Goal: Transaction & Acquisition: Purchase product/service

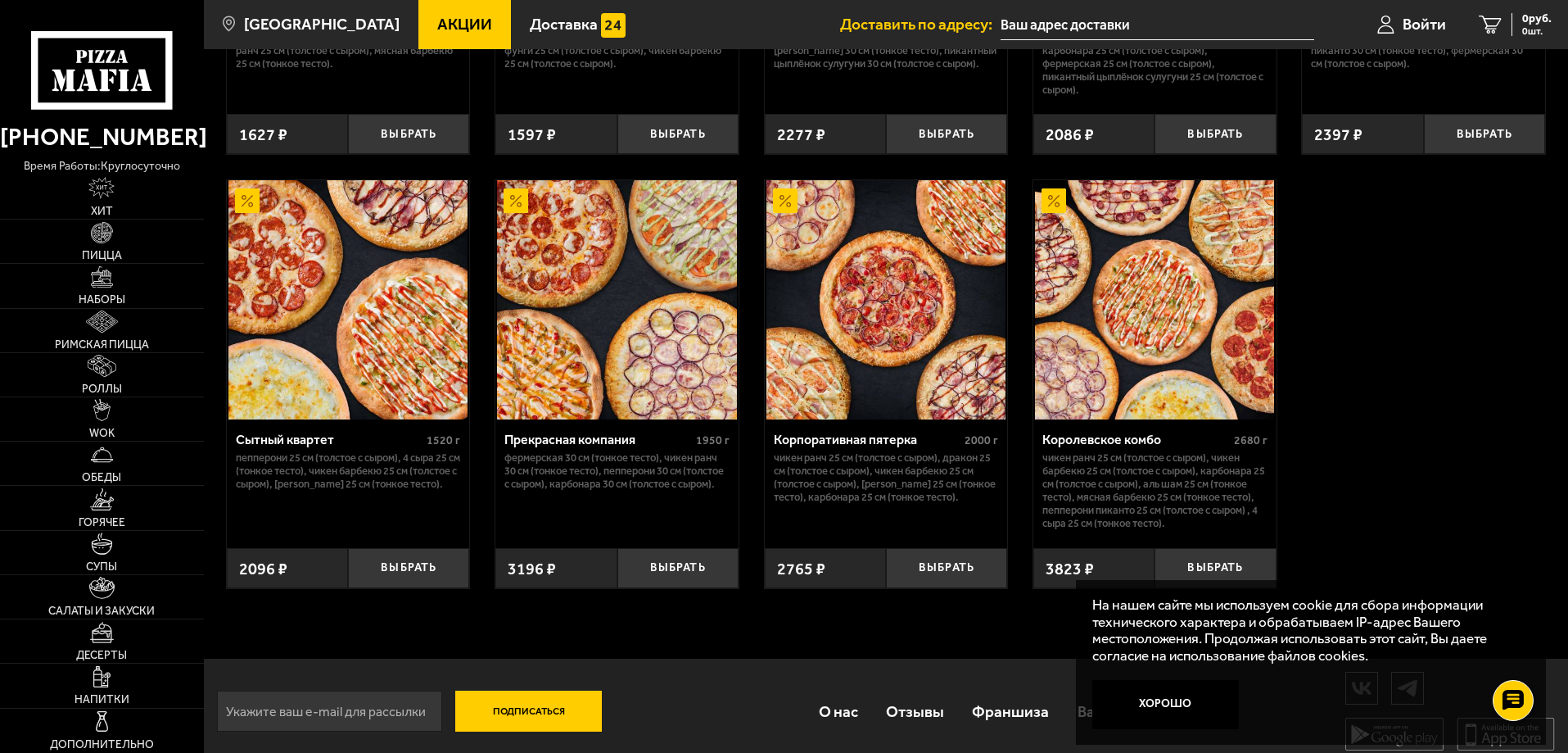
scroll to position [1556, 0]
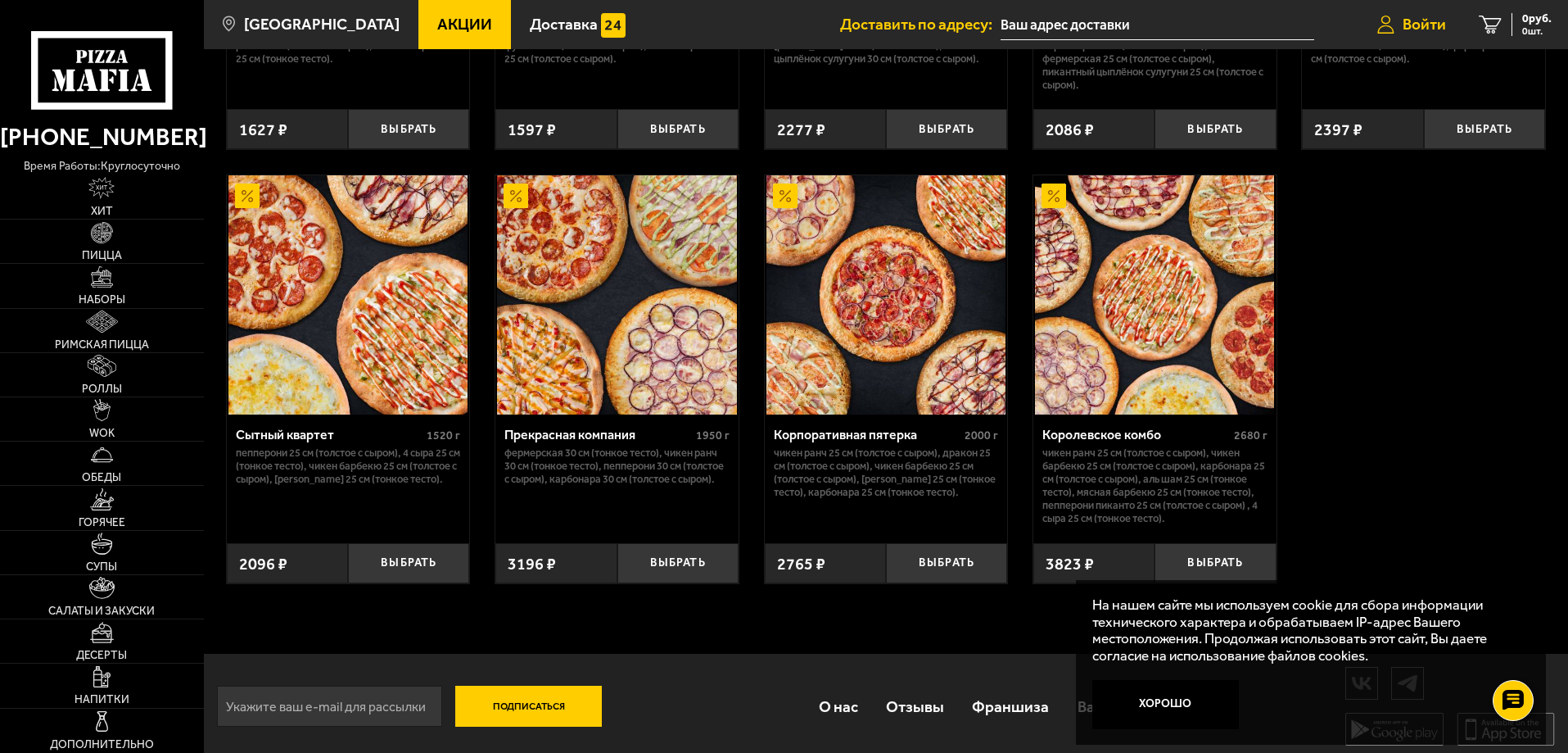
click at [1406, 17] on span "Войти" at bounding box center [1424, 24] width 43 height 15
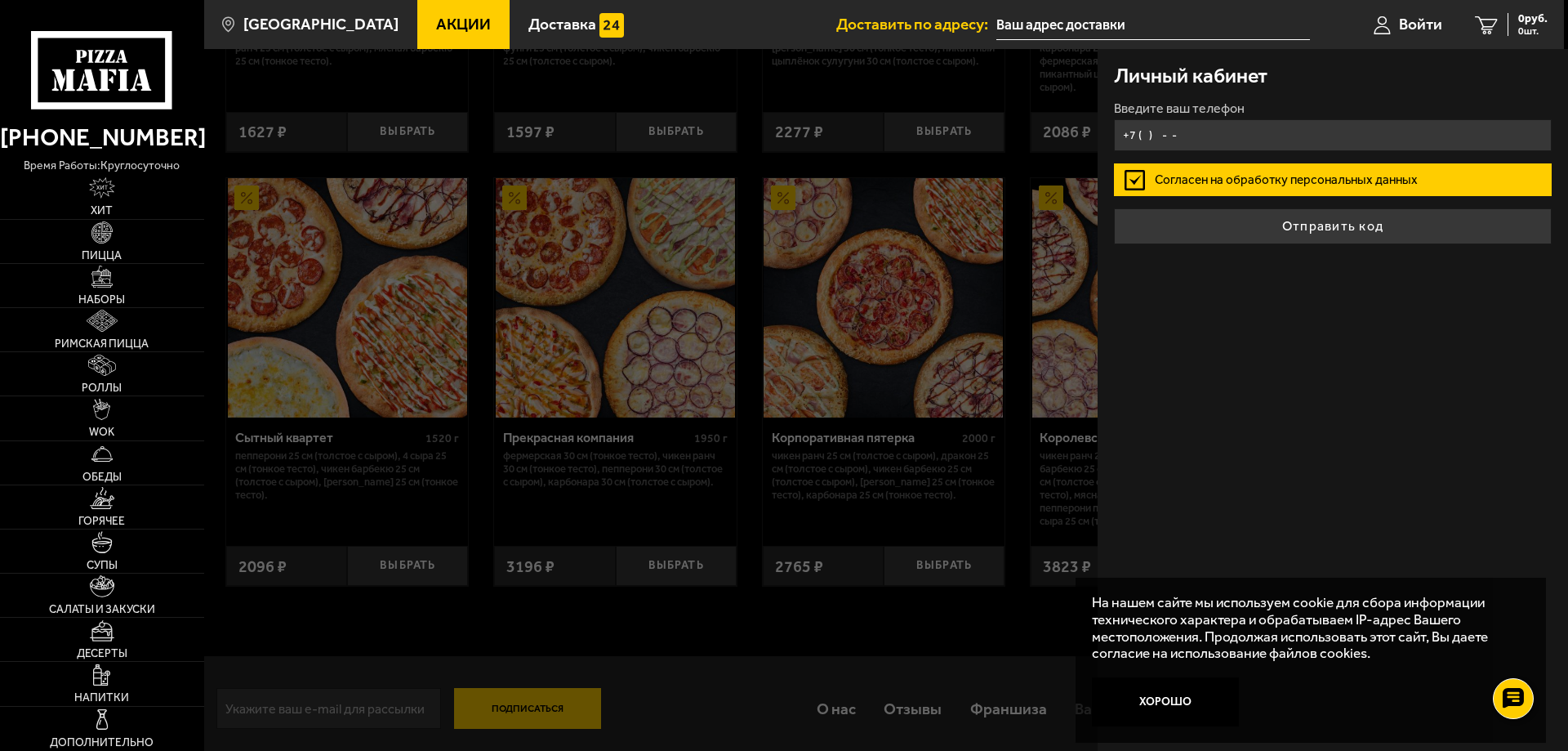
click at [1143, 141] on input "+7 ( ) - -" at bounding box center [1333, 135] width 437 height 32
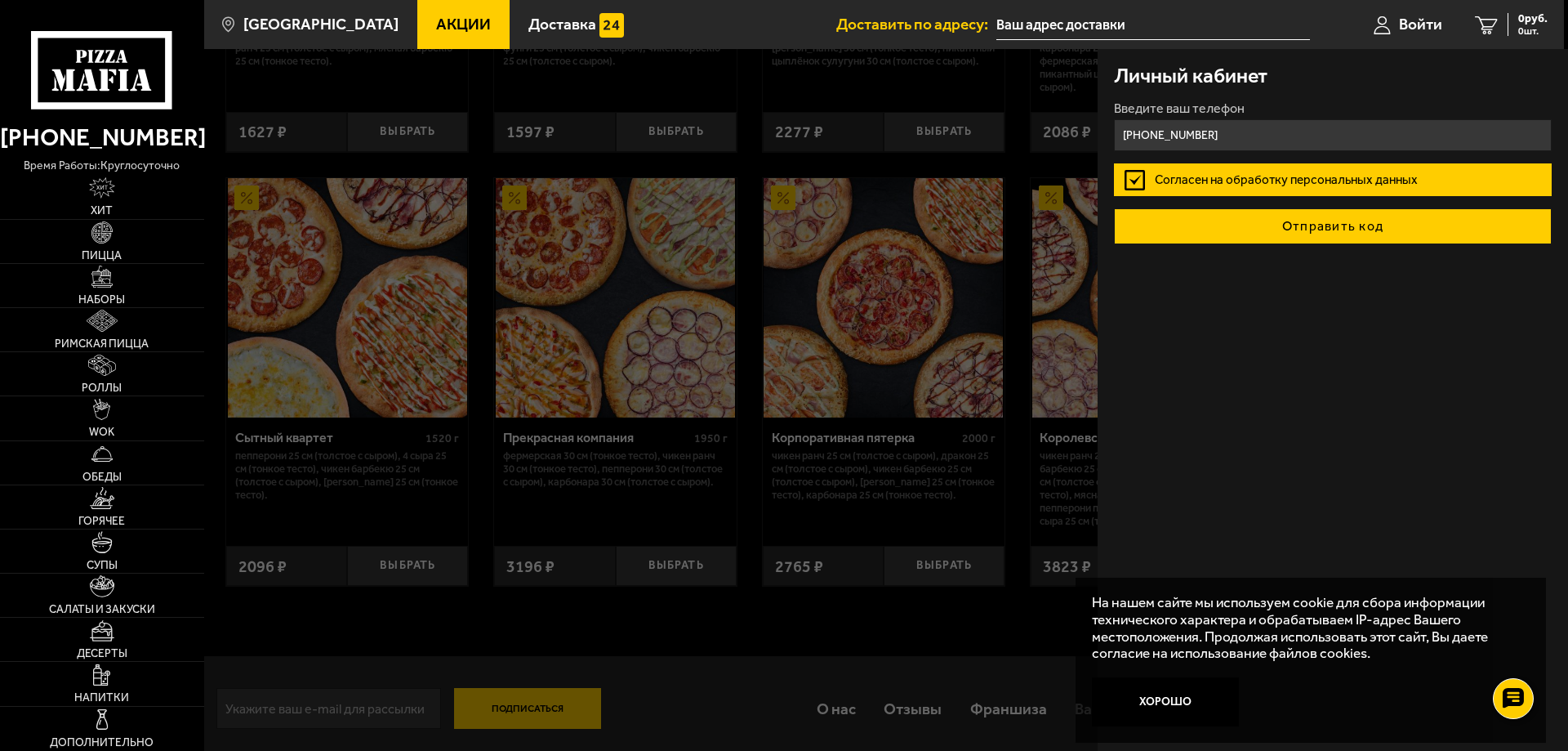
type input "[PHONE_NUMBER]"
click at [1280, 224] on button "Отправить код" at bounding box center [1333, 227] width 437 height 36
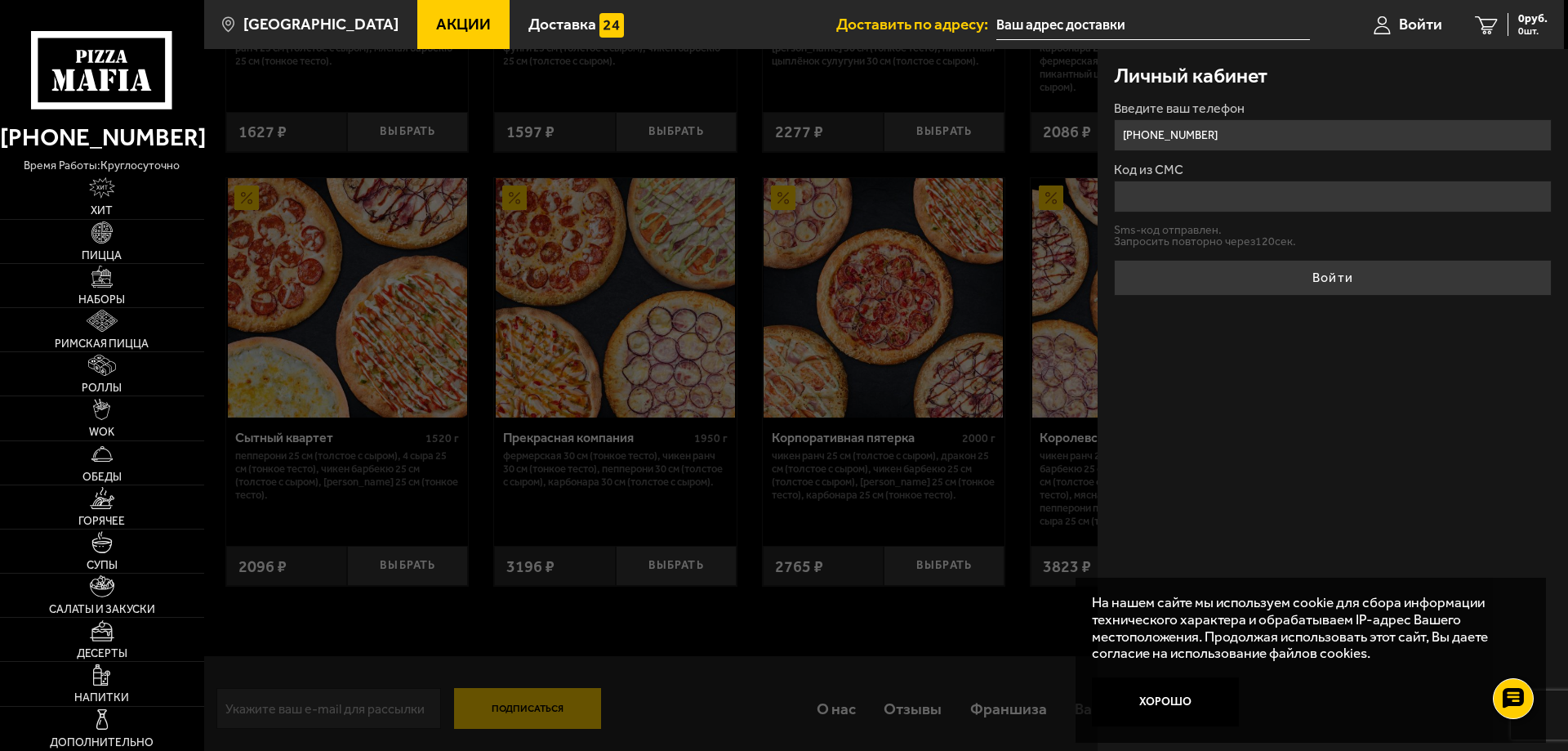
click at [1191, 191] on input "Код из СМС" at bounding box center [1333, 196] width 437 height 32
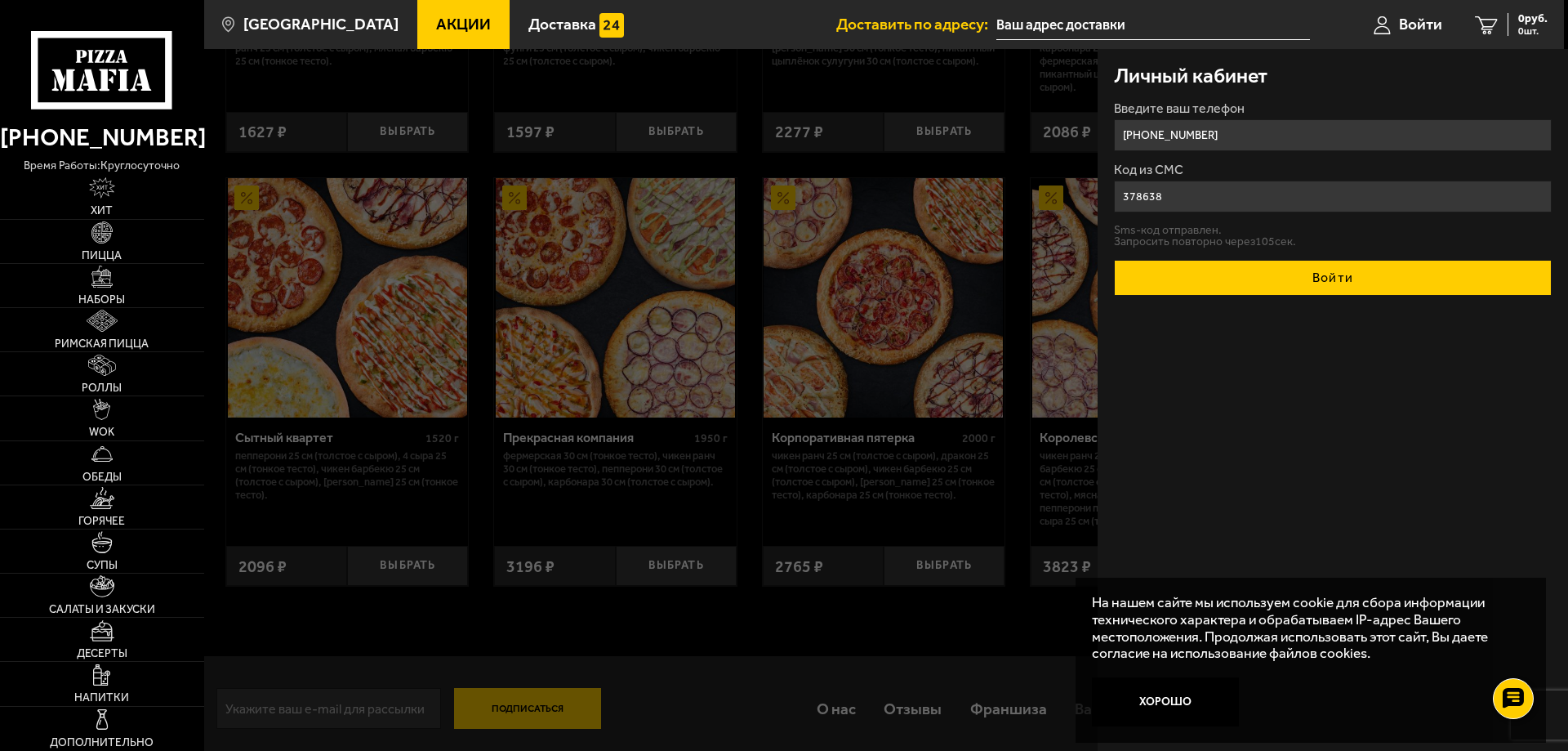
type input "378638"
click at [1312, 280] on button "Войти" at bounding box center [1333, 278] width 437 height 36
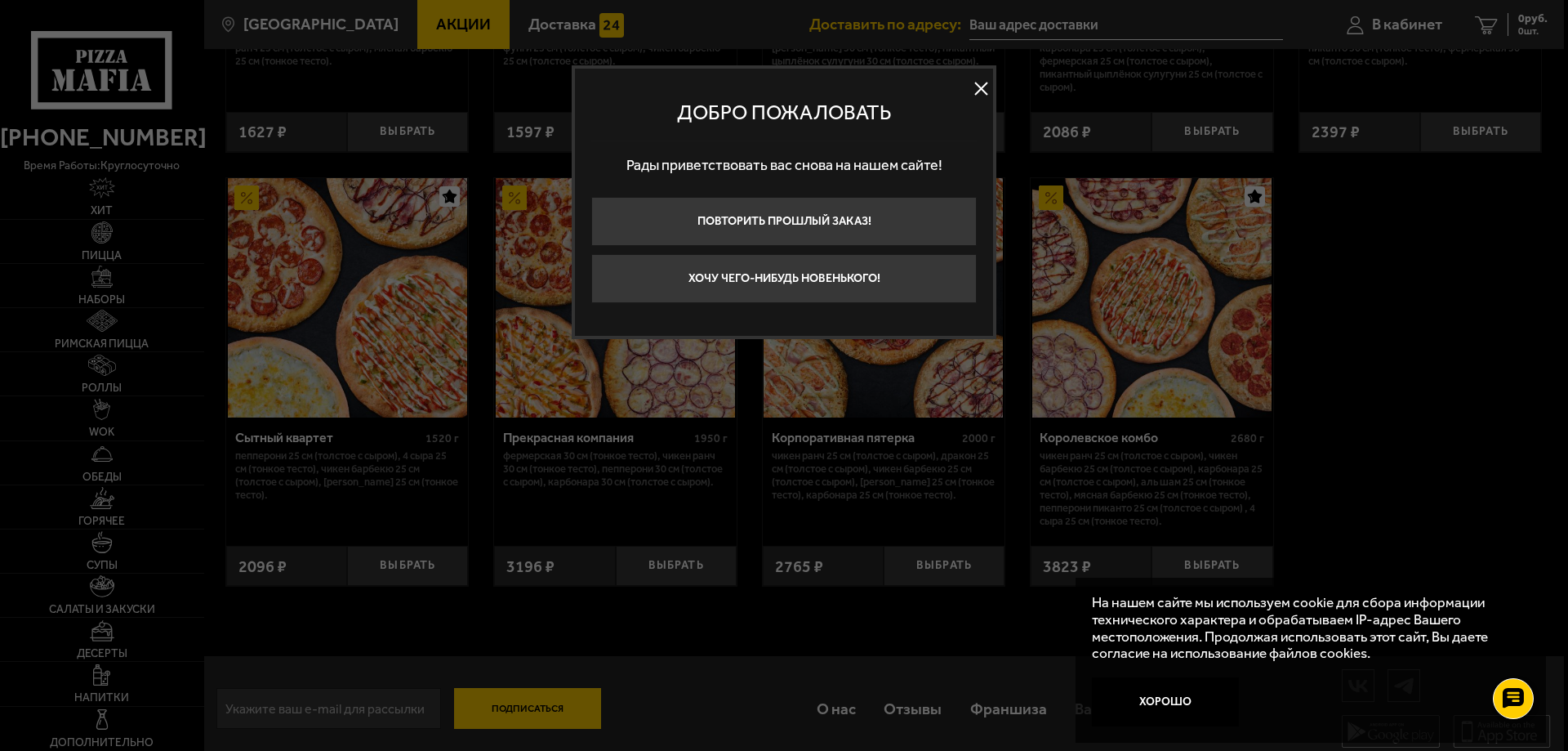
click at [978, 93] on button at bounding box center [980, 88] width 25 height 25
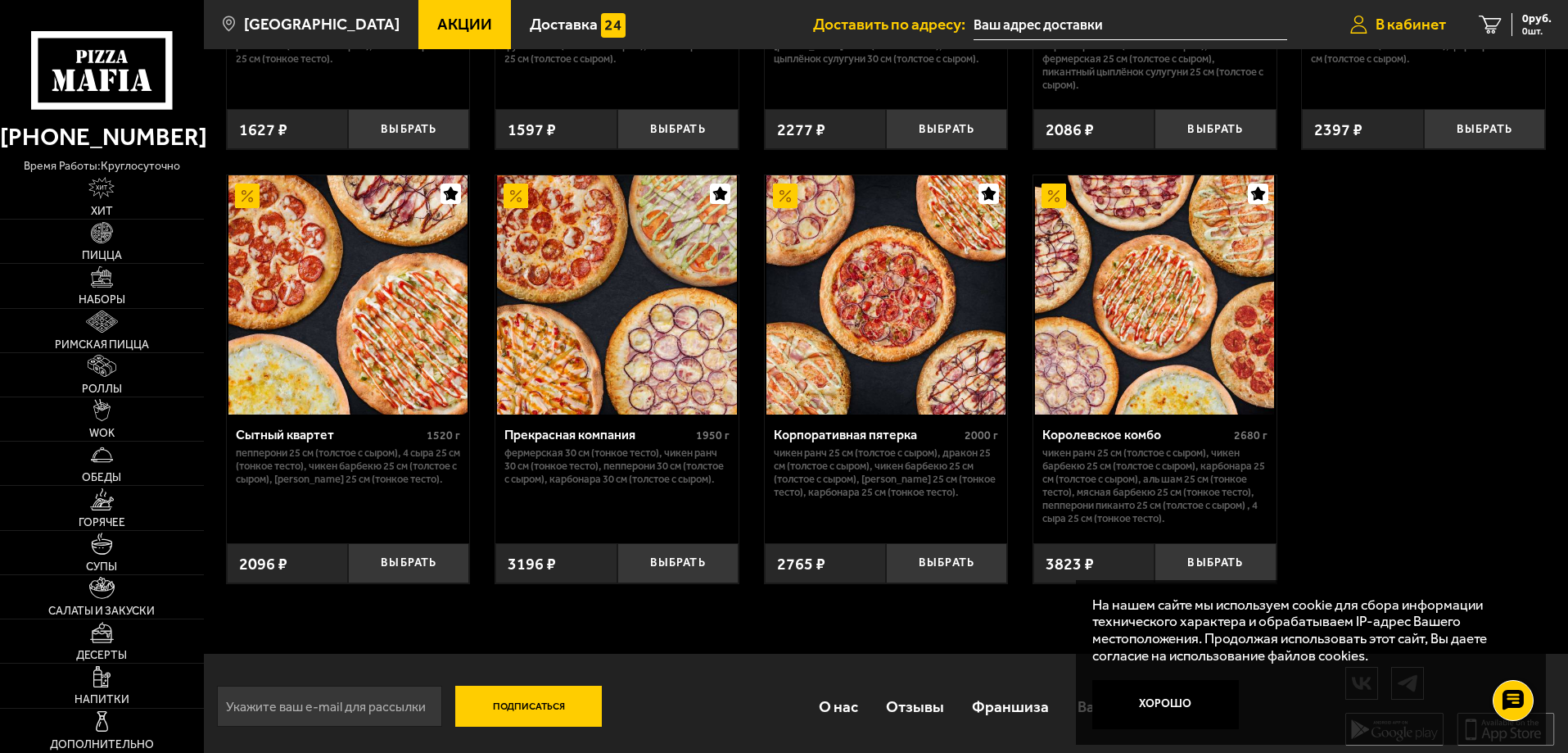
click at [1383, 40] on link "В кабинет" at bounding box center [1398, 24] width 128 height 49
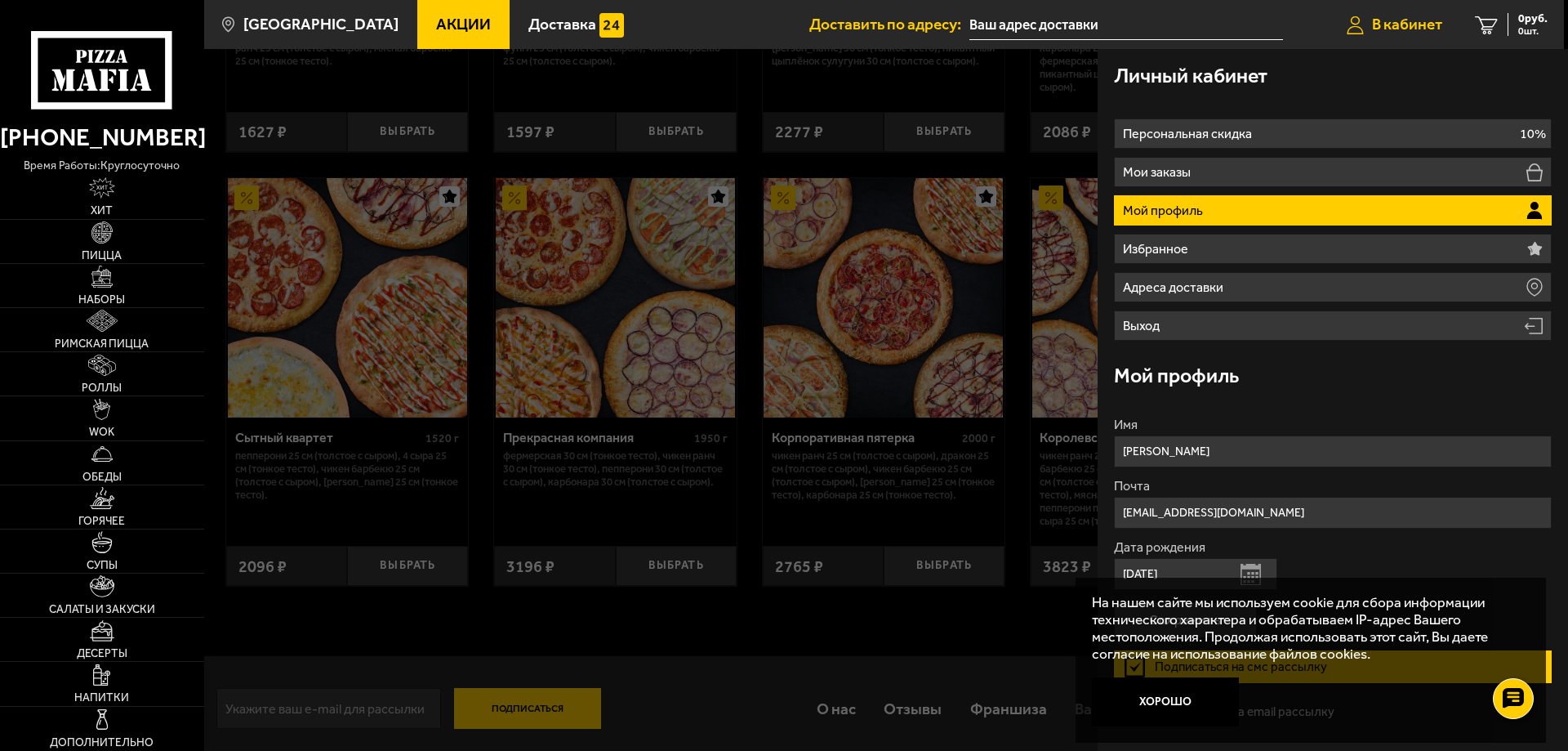
click at [1379, 39] on link "В кабинет" at bounding box center [1394, 24] width 128 height 49
click at [1017, 94] on div at bounding box center [988, 424] width 1568 height 751
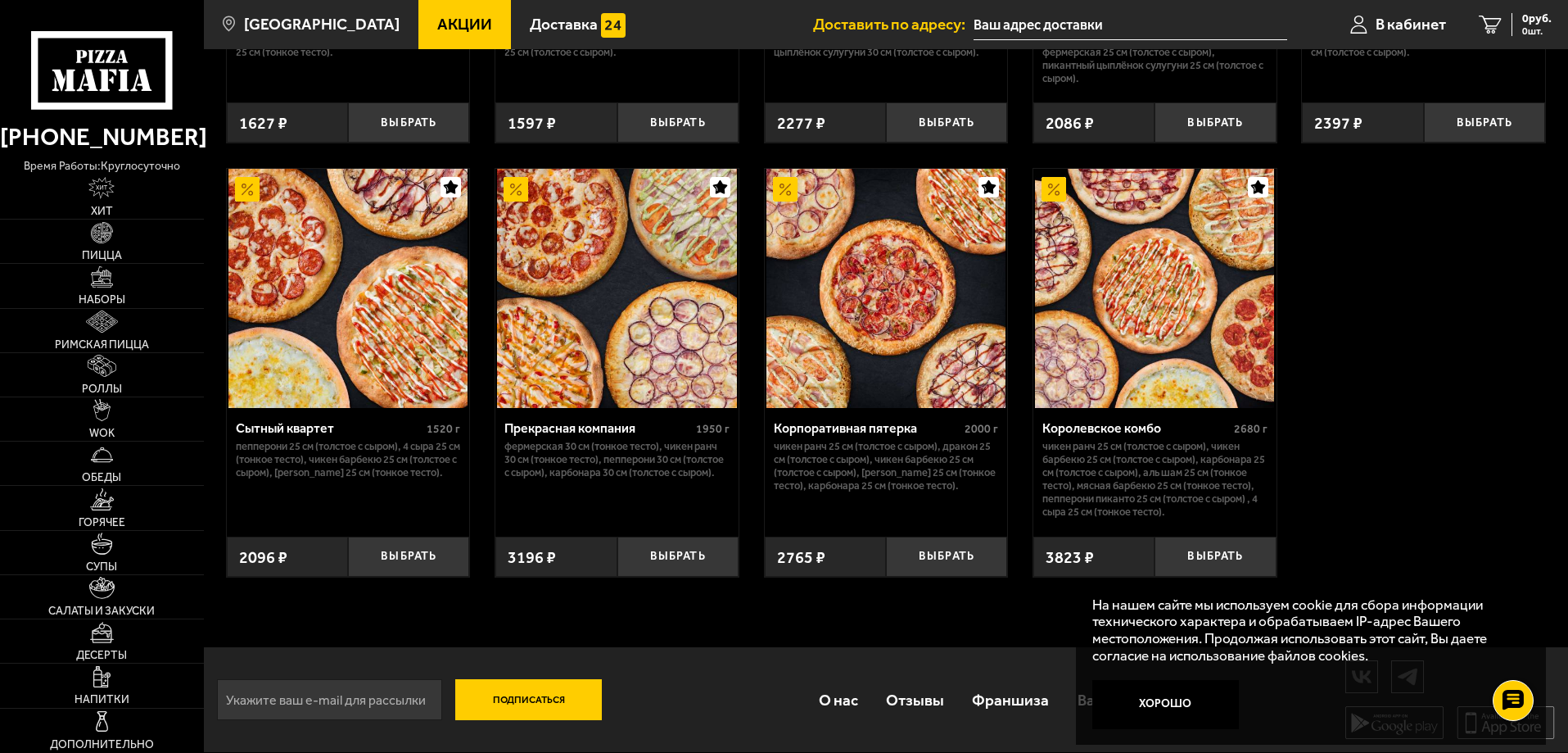
scroll to position [1582, 0]
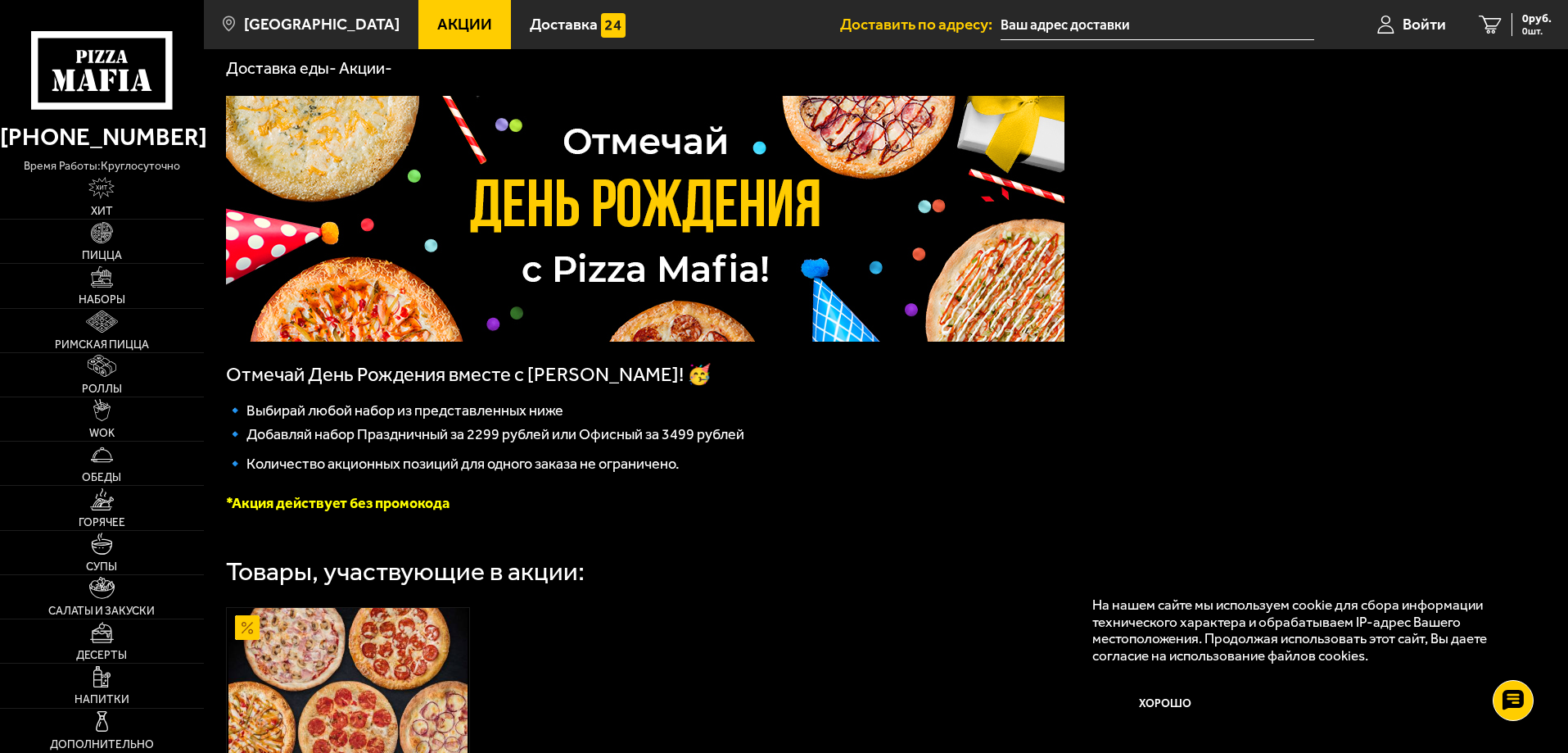
scroll to position [31, 0]
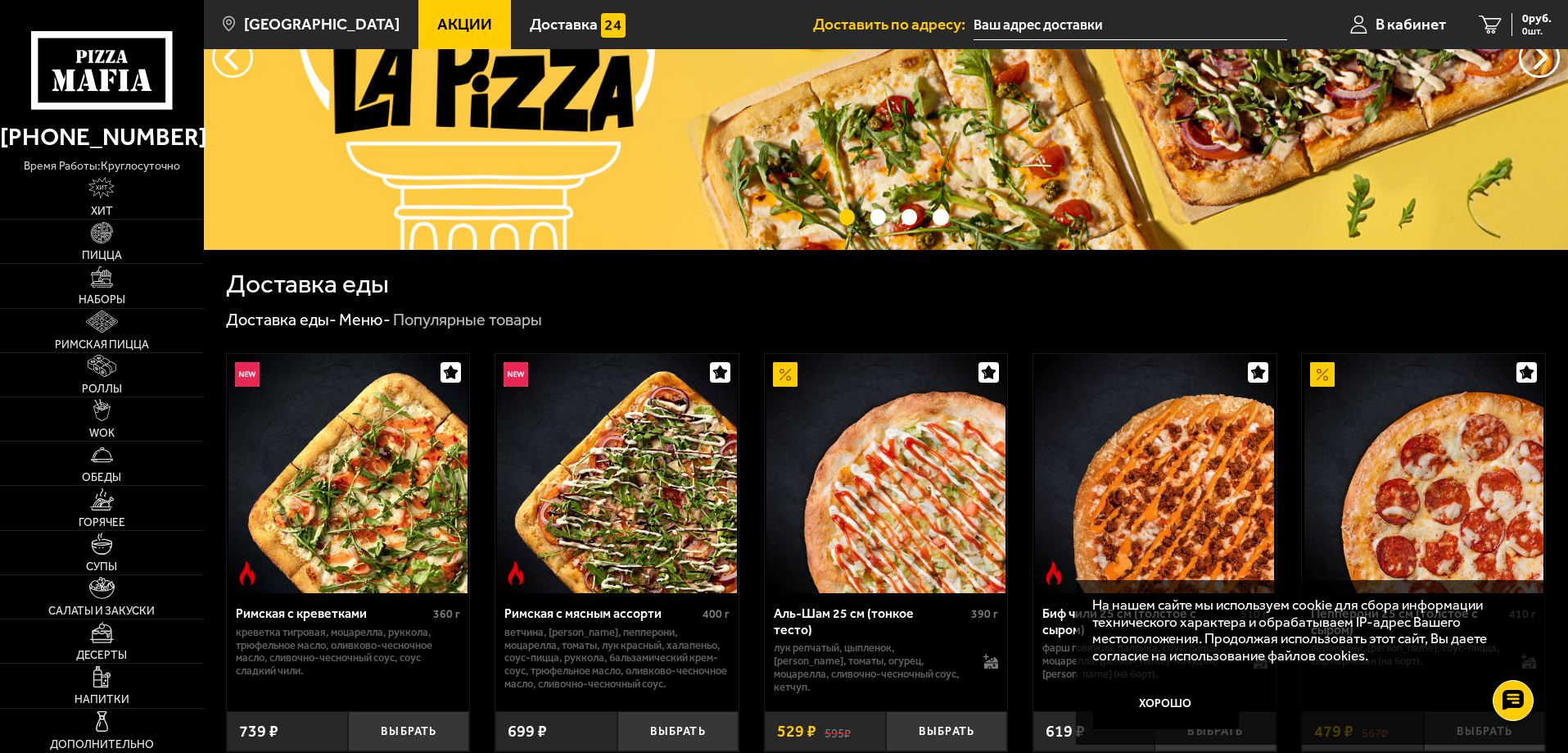
scroll to position [182, 0]
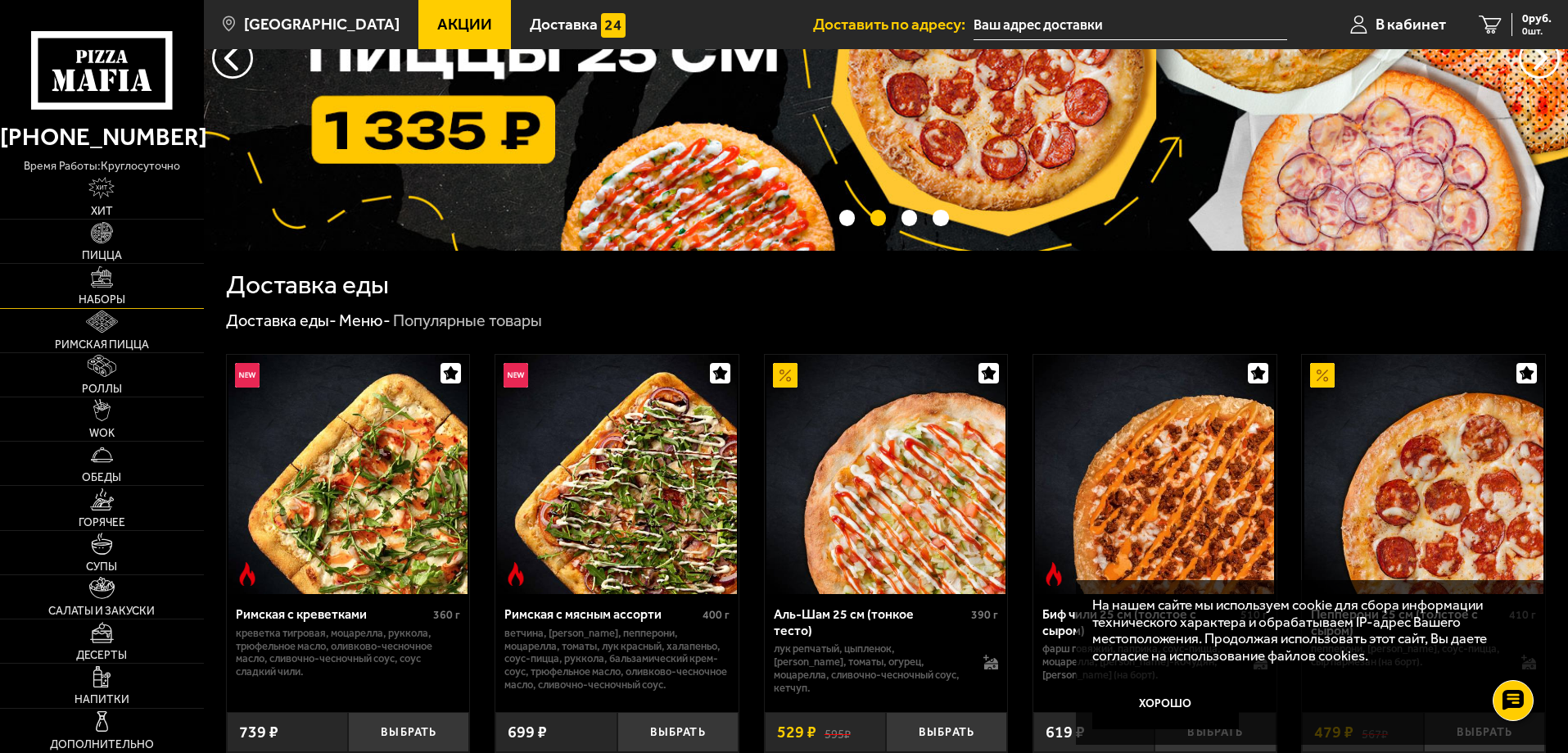
click at [101, 280] on img at bounding box center [102, 277] width 22 height 22
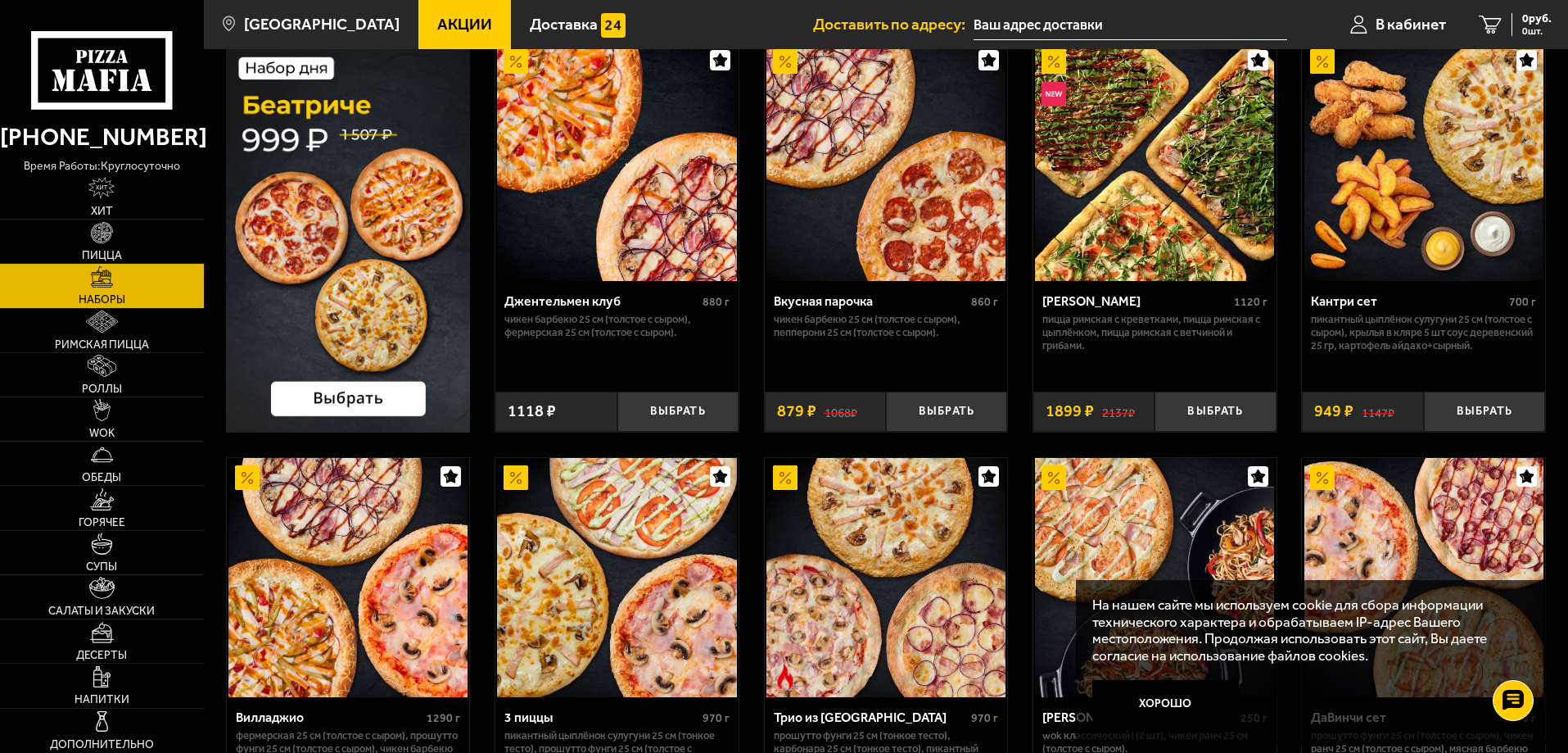
scroll to position [113, 0]
click at [99, 328] on img at bounding box center [101, 322] width 31 height 22
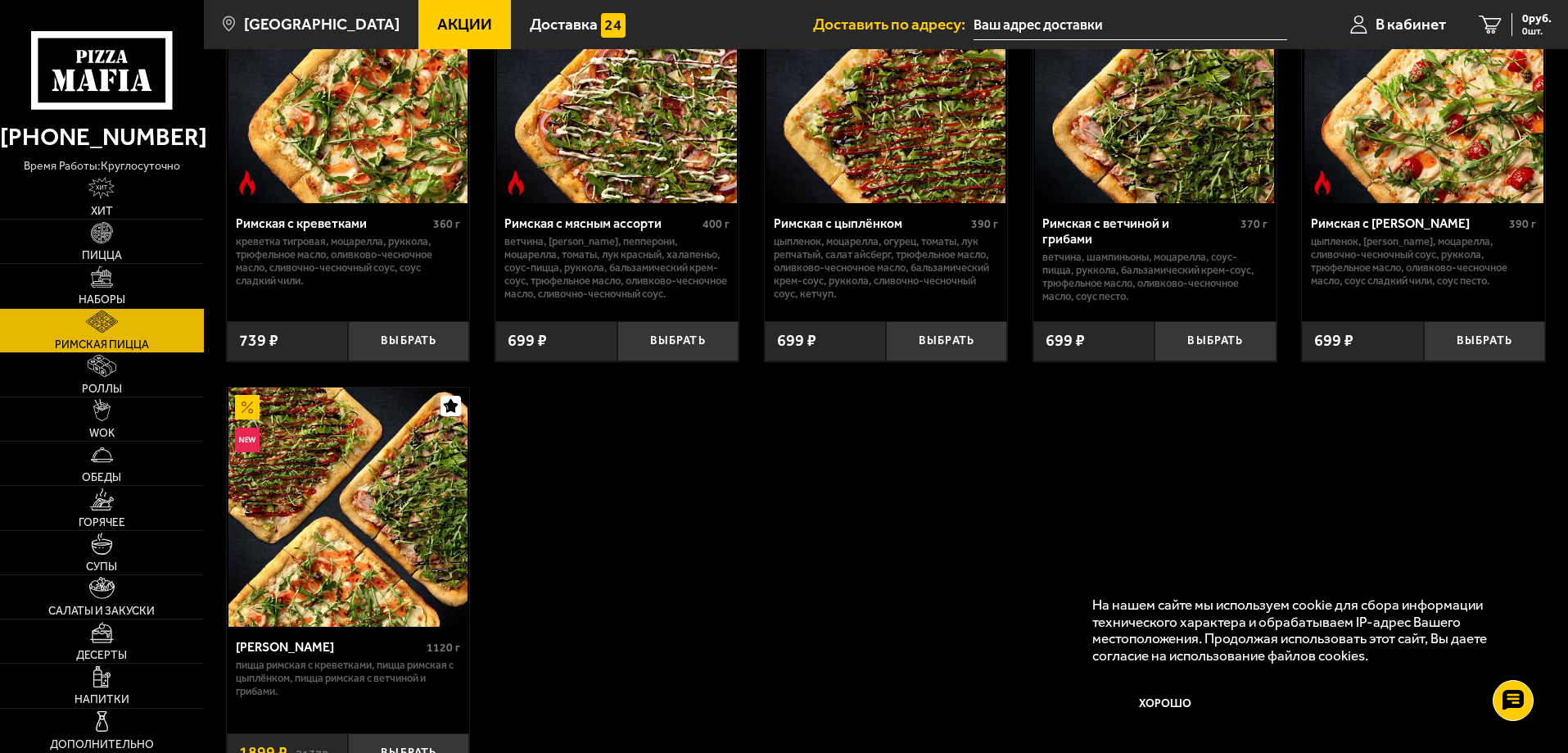
scroll to position [189, 0]
click at [111, 258] on span "Пицца" at bounding box center [101, 255] width 40 height 11
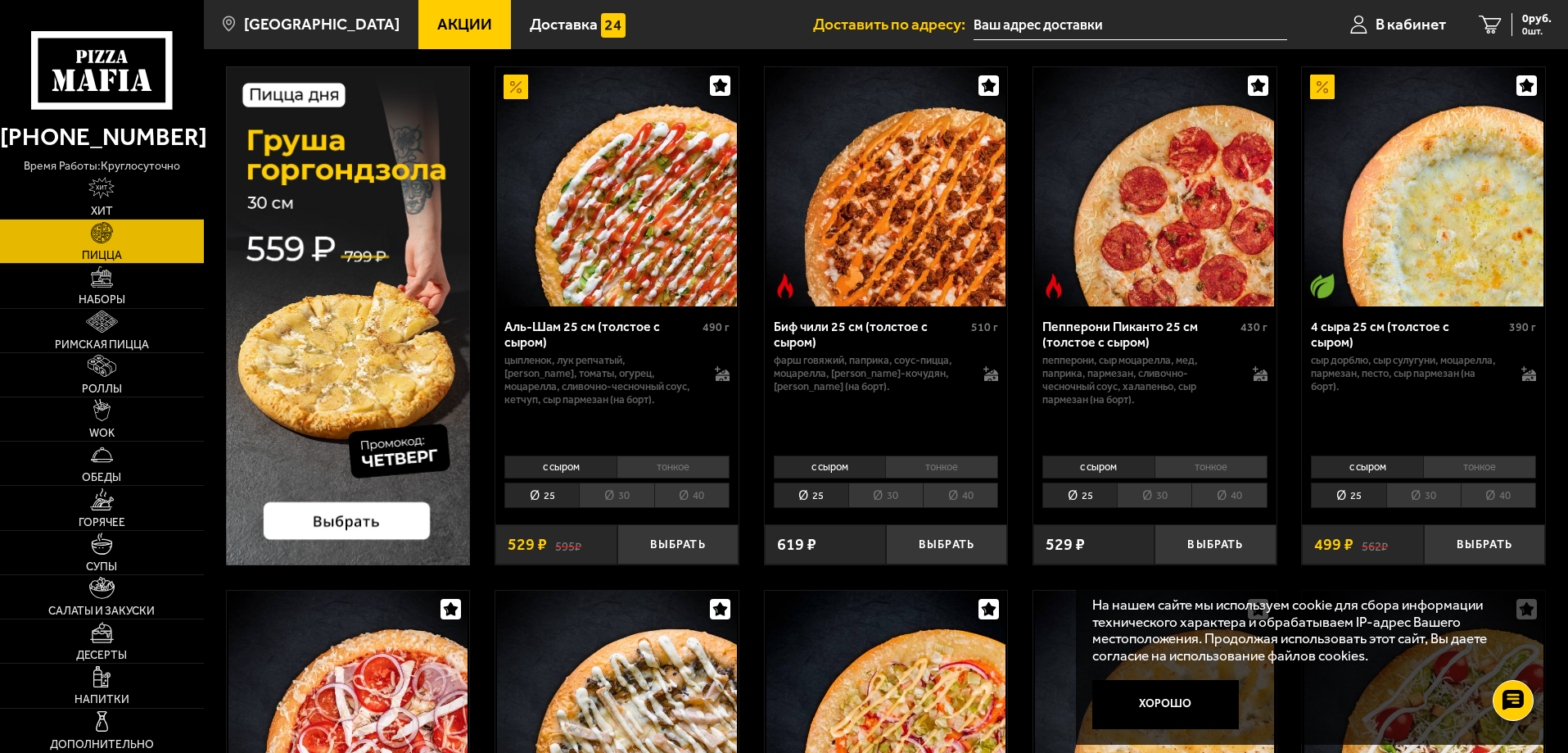
scroll to position [94, 0]
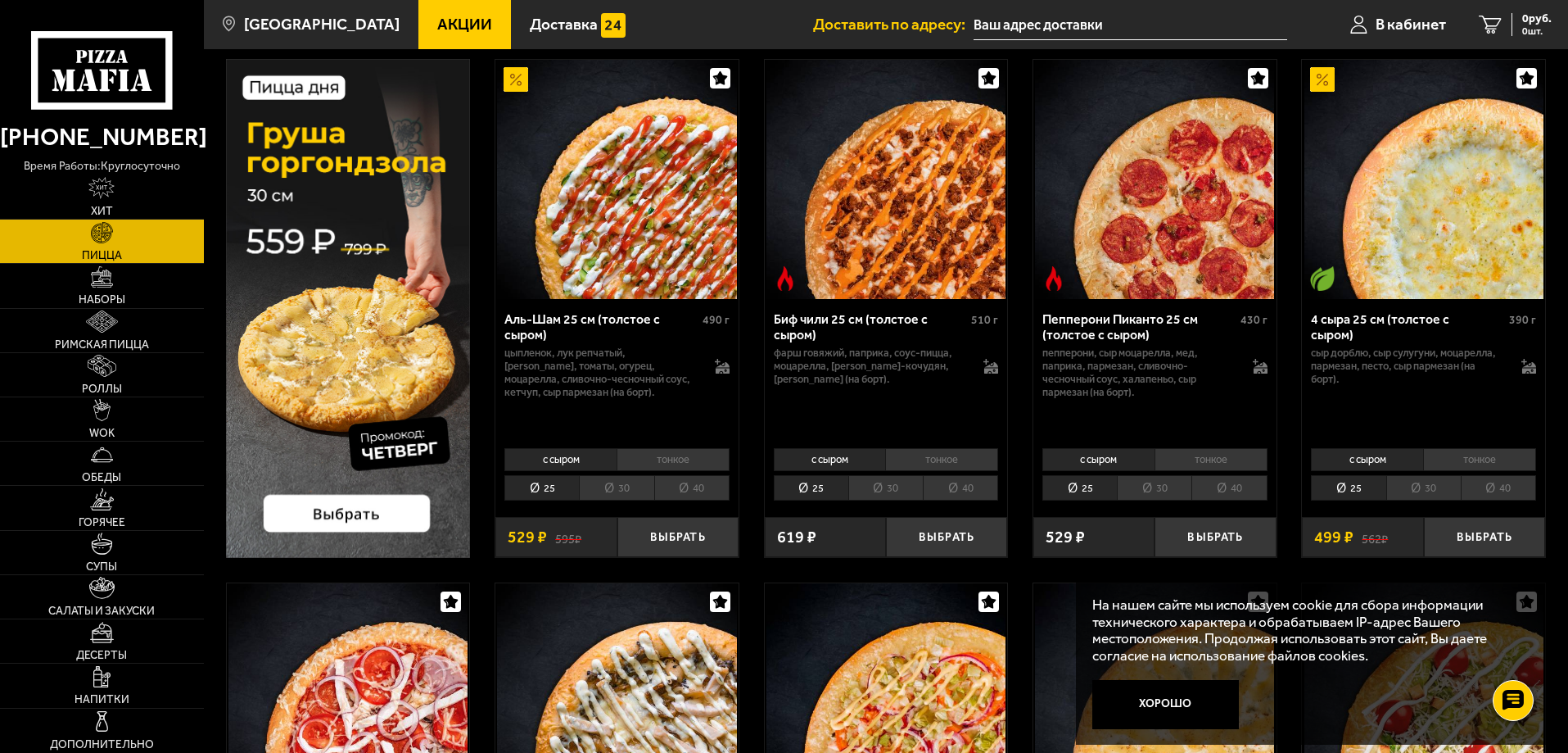
click at [633, 497] on li "30" at bounding box center [616, 488] width 75 height 26
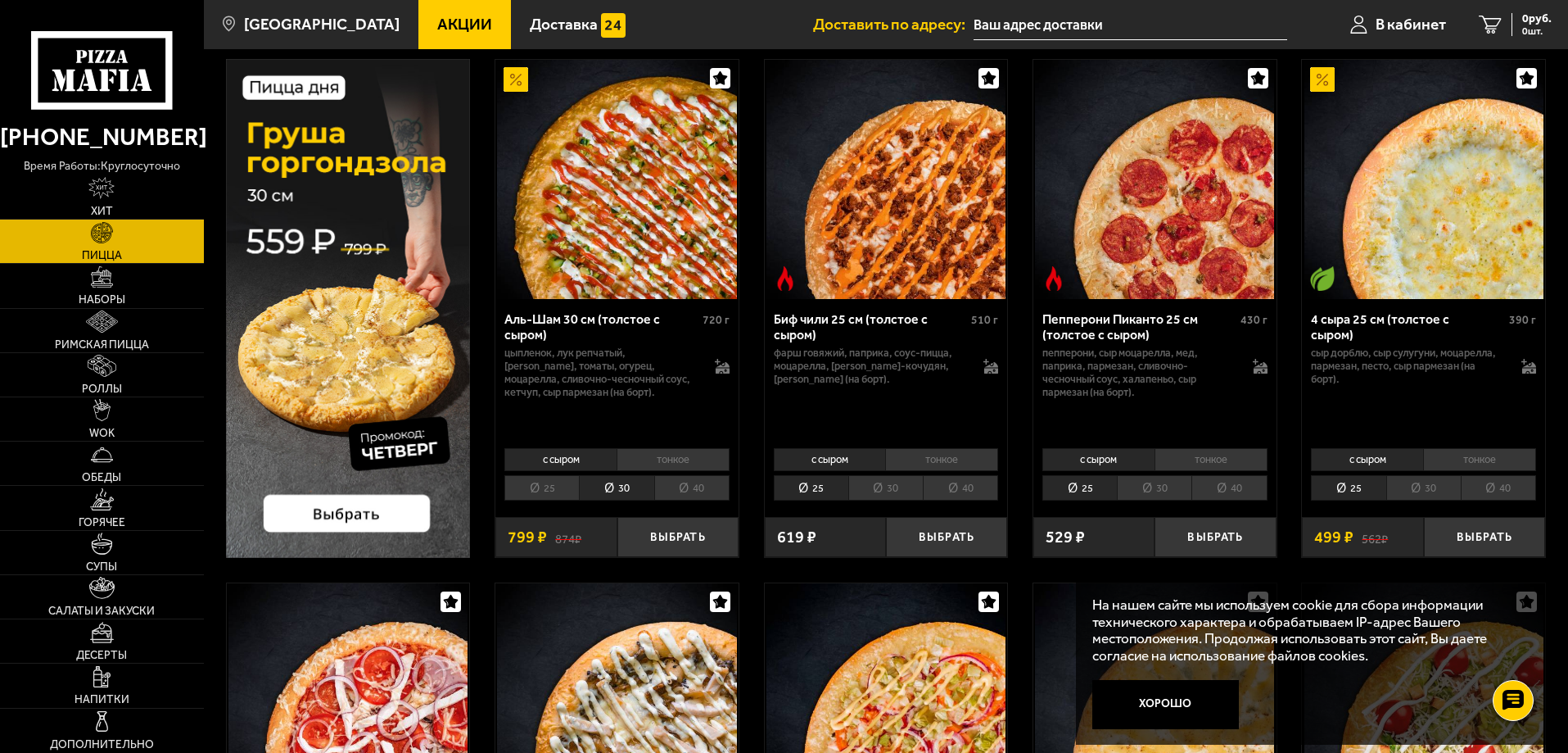
click at [558, 492] on li "25" at bounding box center [541, 488] width 75 height 26
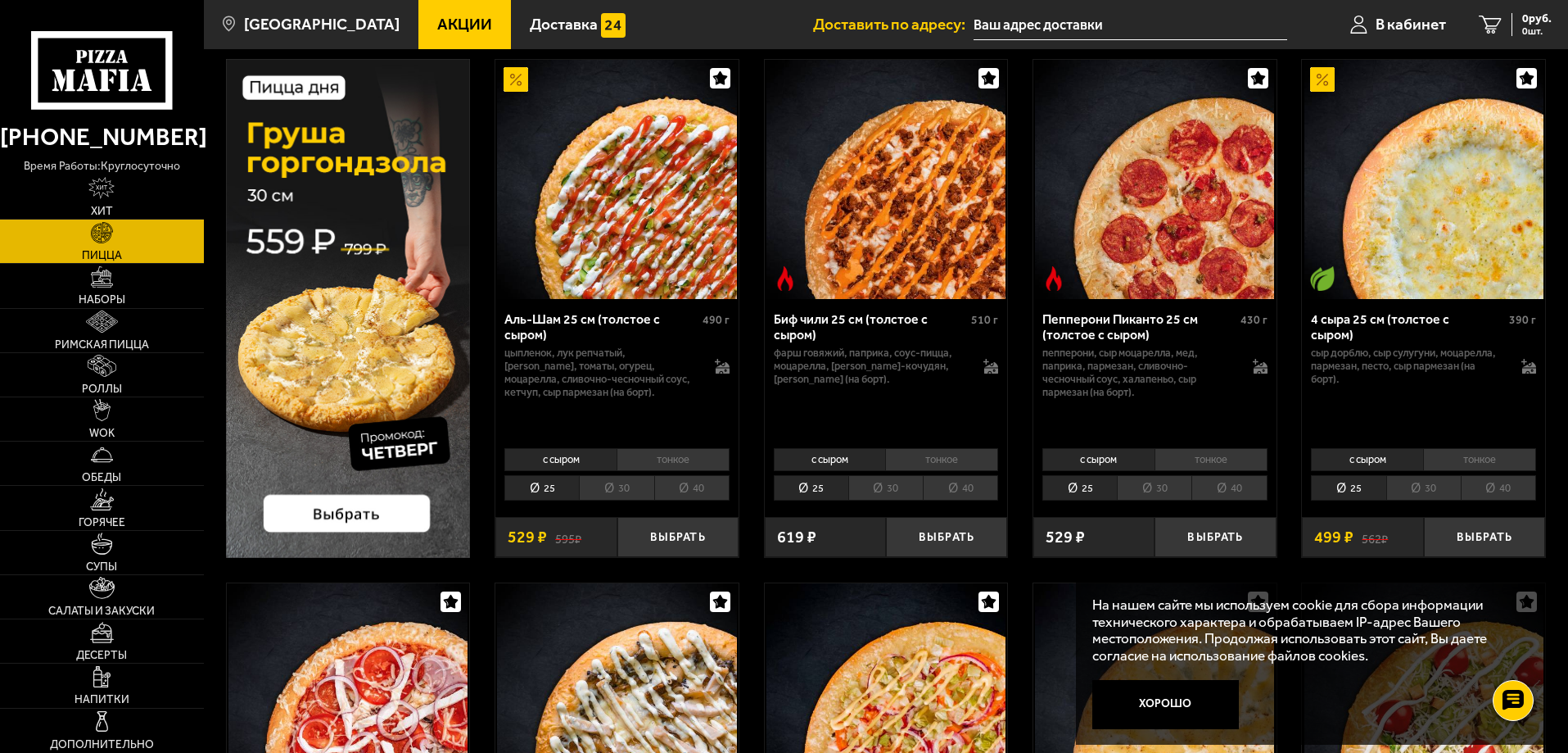
click at [657, 454] on li "тонкое" at bounding box center [673, 460] width 113 height 23
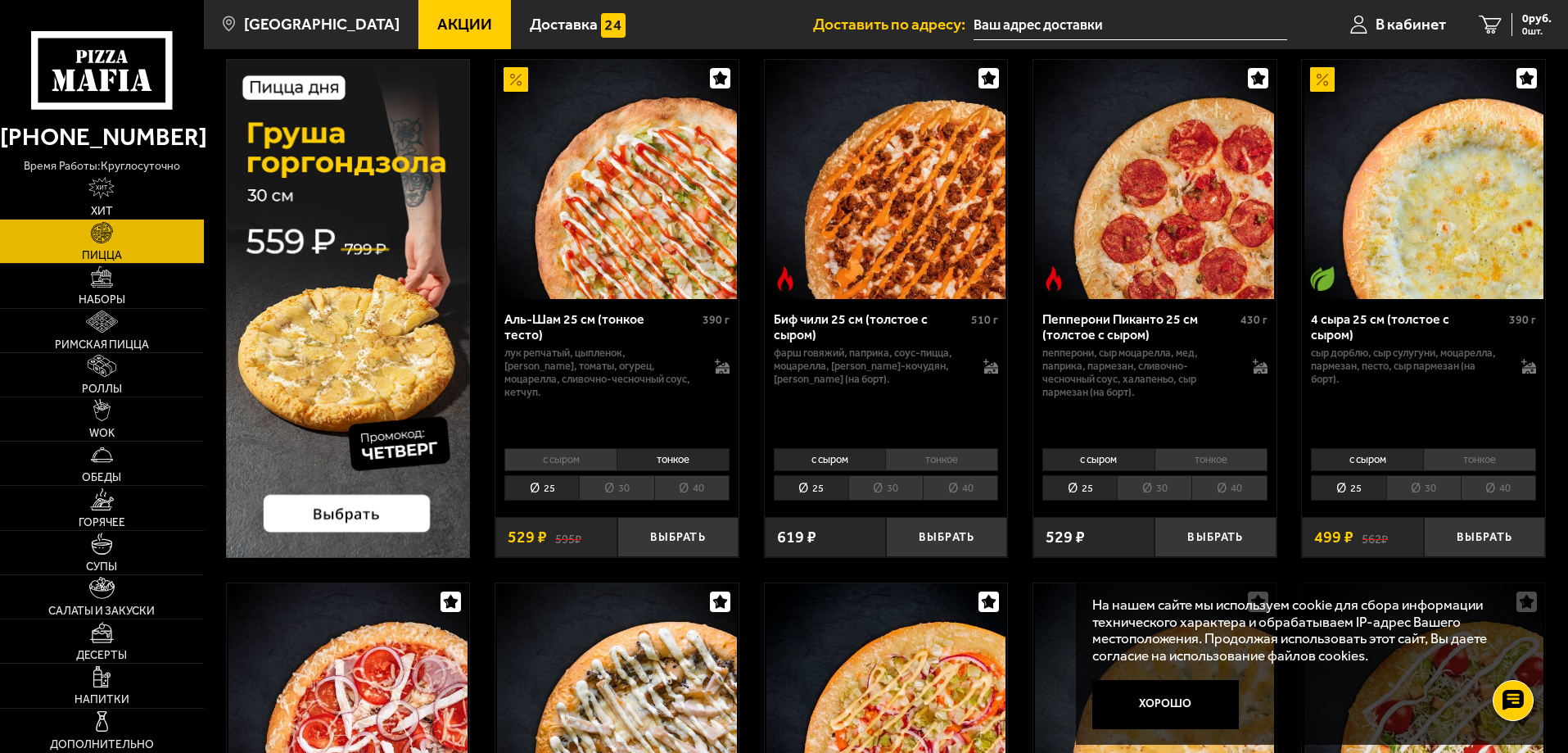
click at [575, 460] on li "с сыром" at bounding box center [560, 460] width 112 height 23
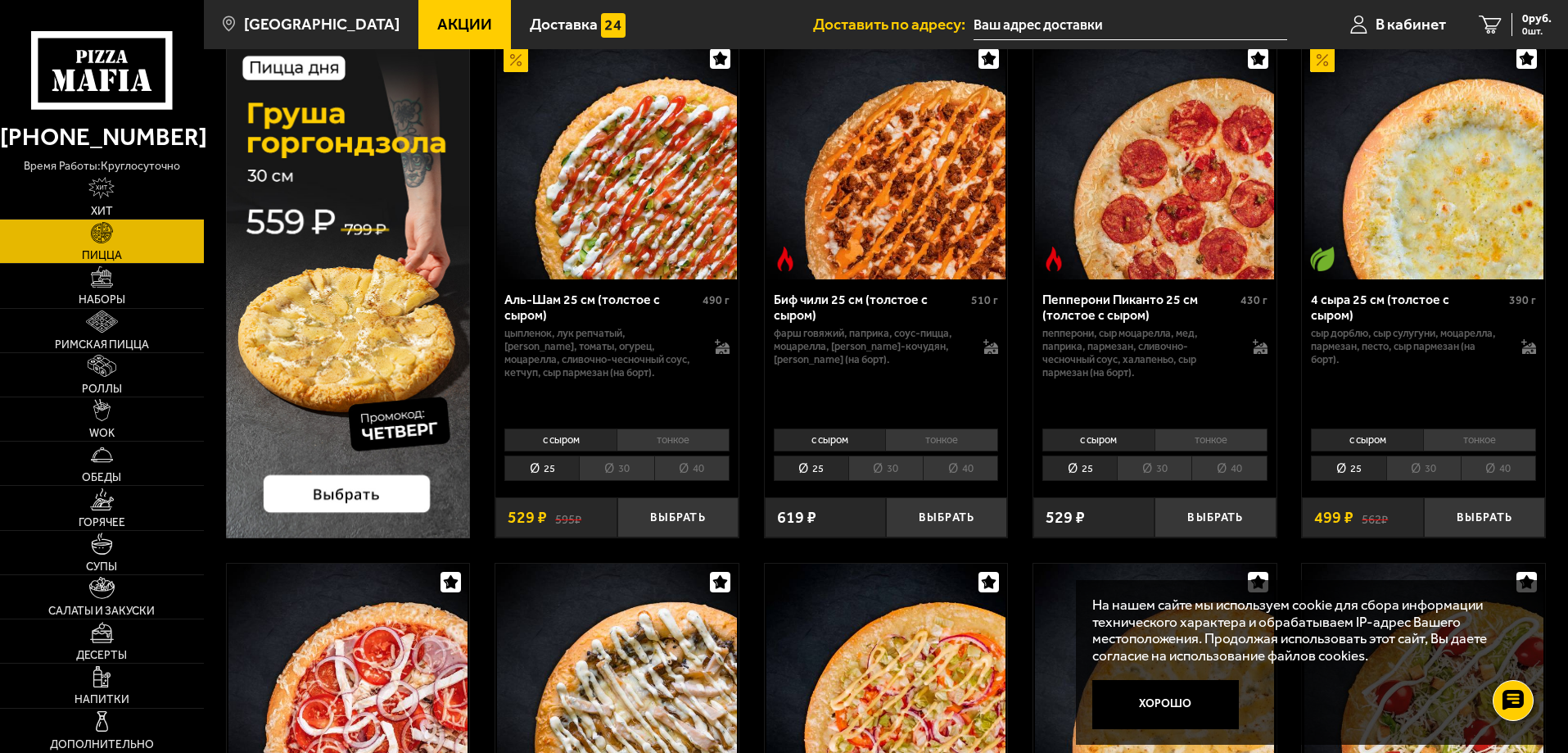
scroll to position [0, 0]
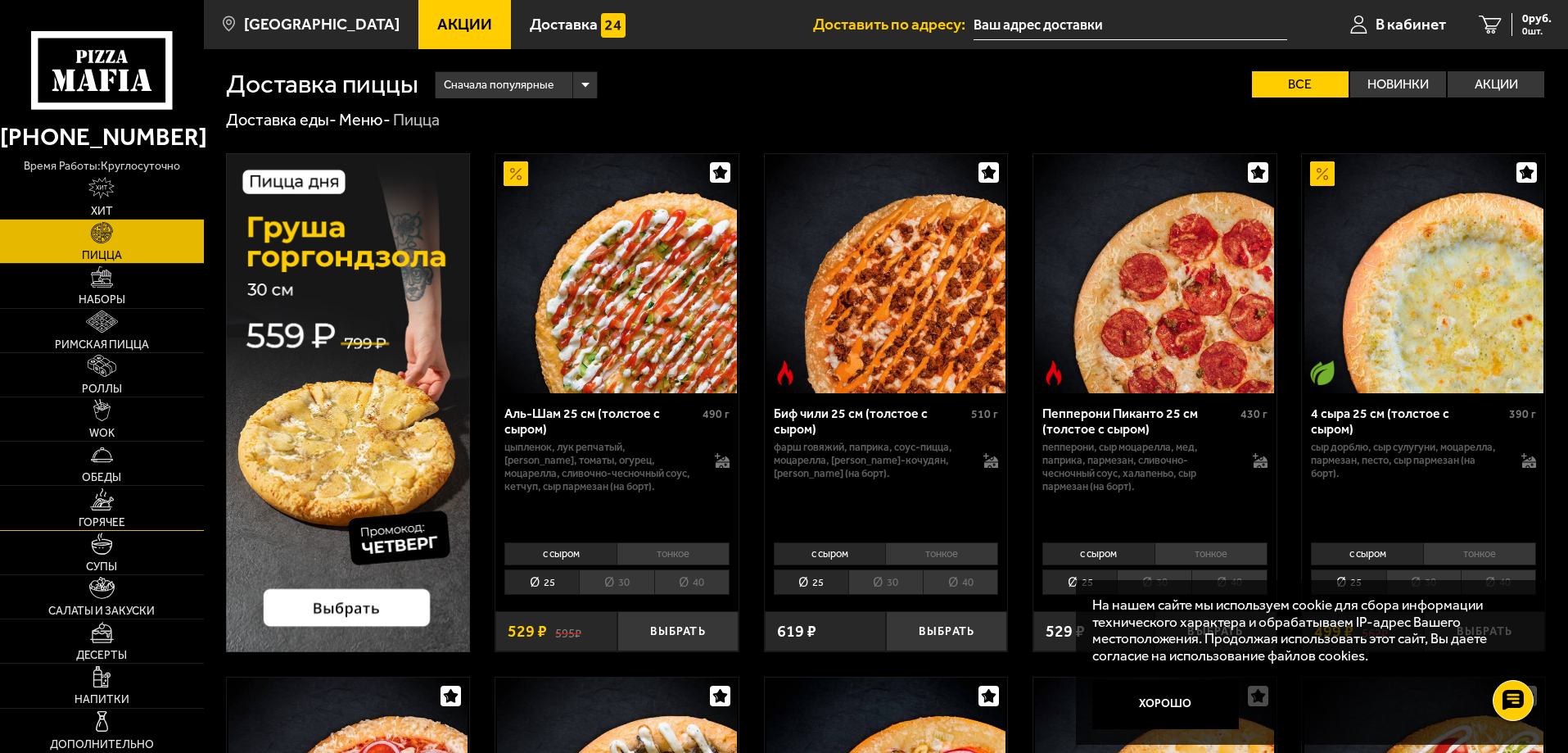
click at [109, 515] on link "Горячее" at bounding box center [101, 508] width 204 height 43
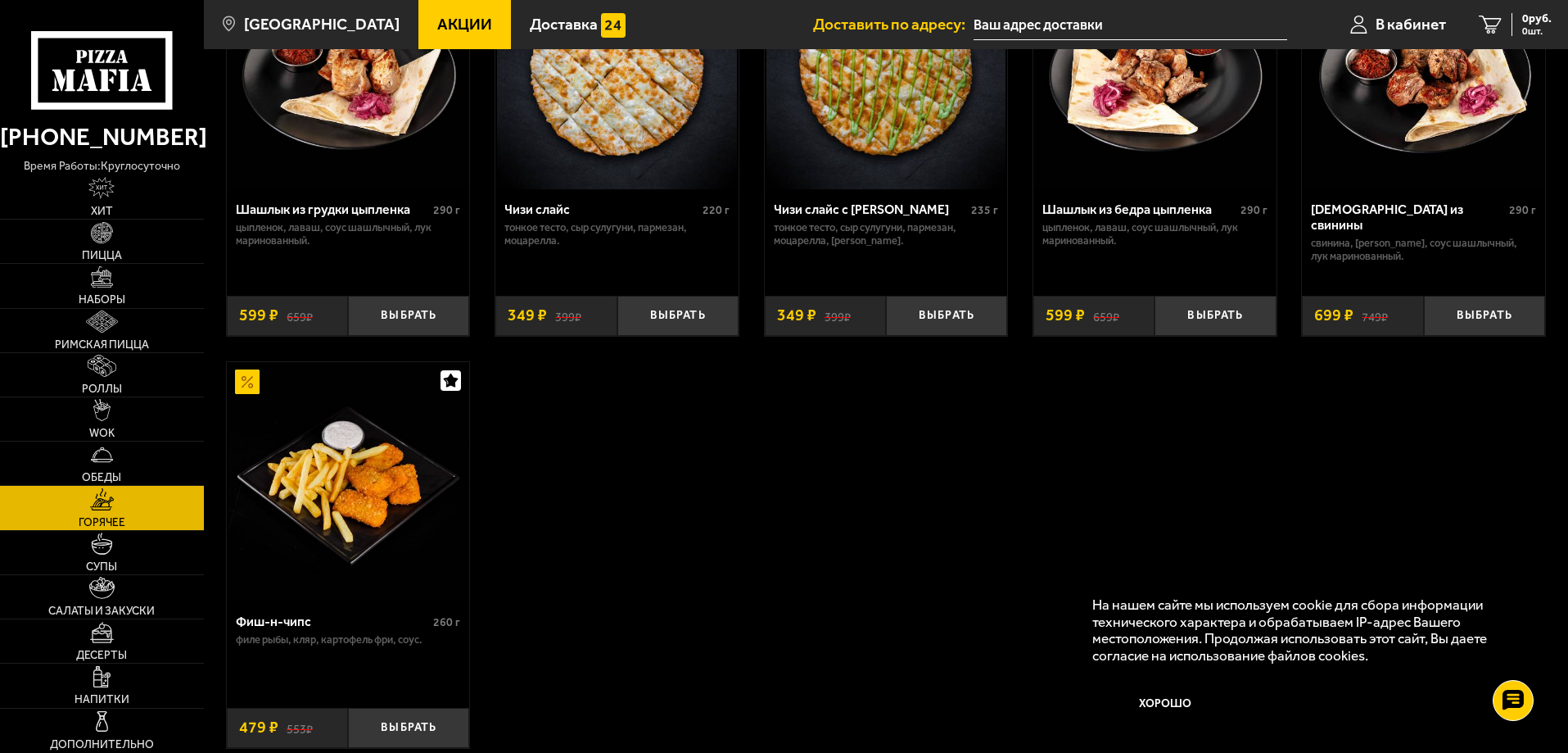
scroll to position [1126, 0]
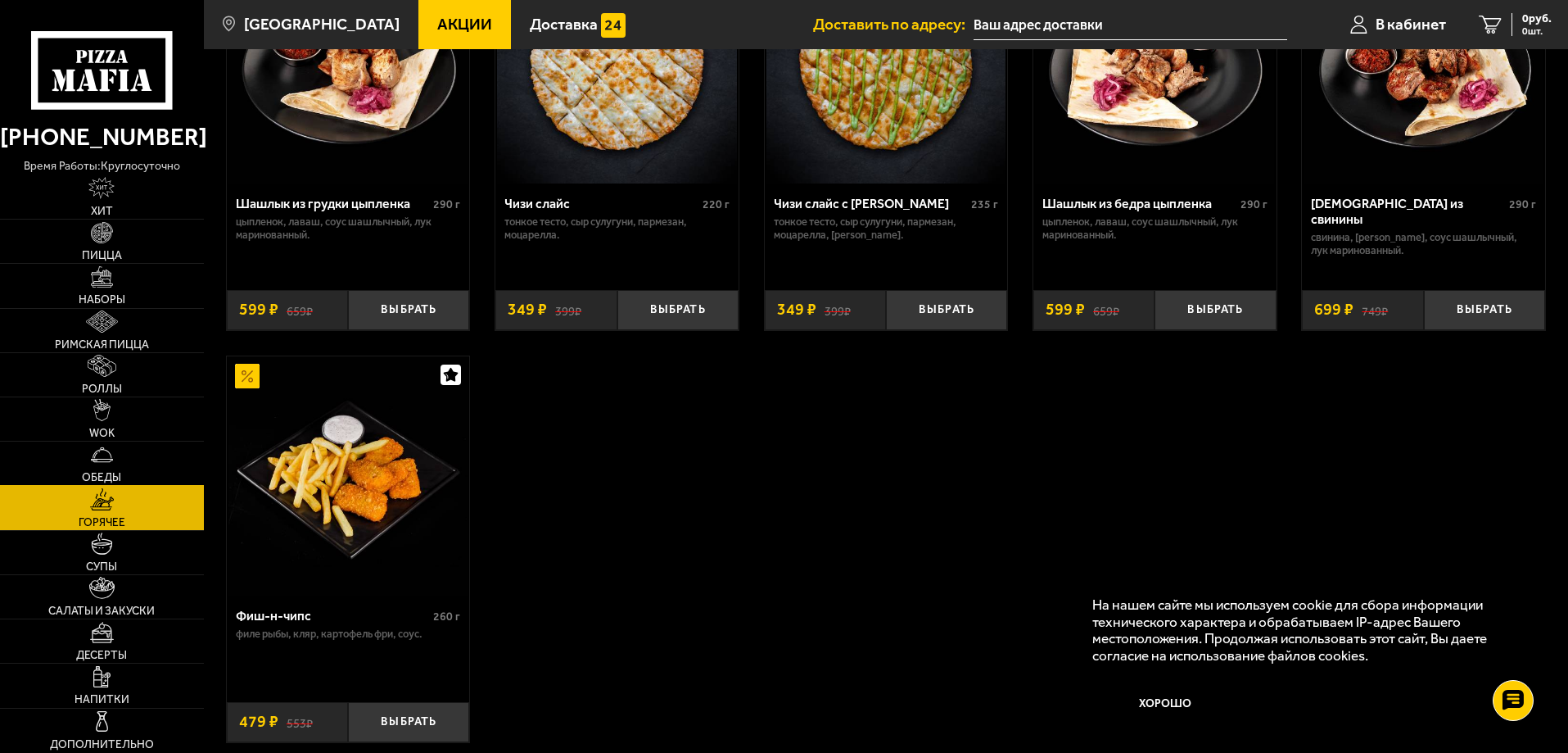
click at [101, 459] on img at bounding box center [102, 455] width 22 height 22
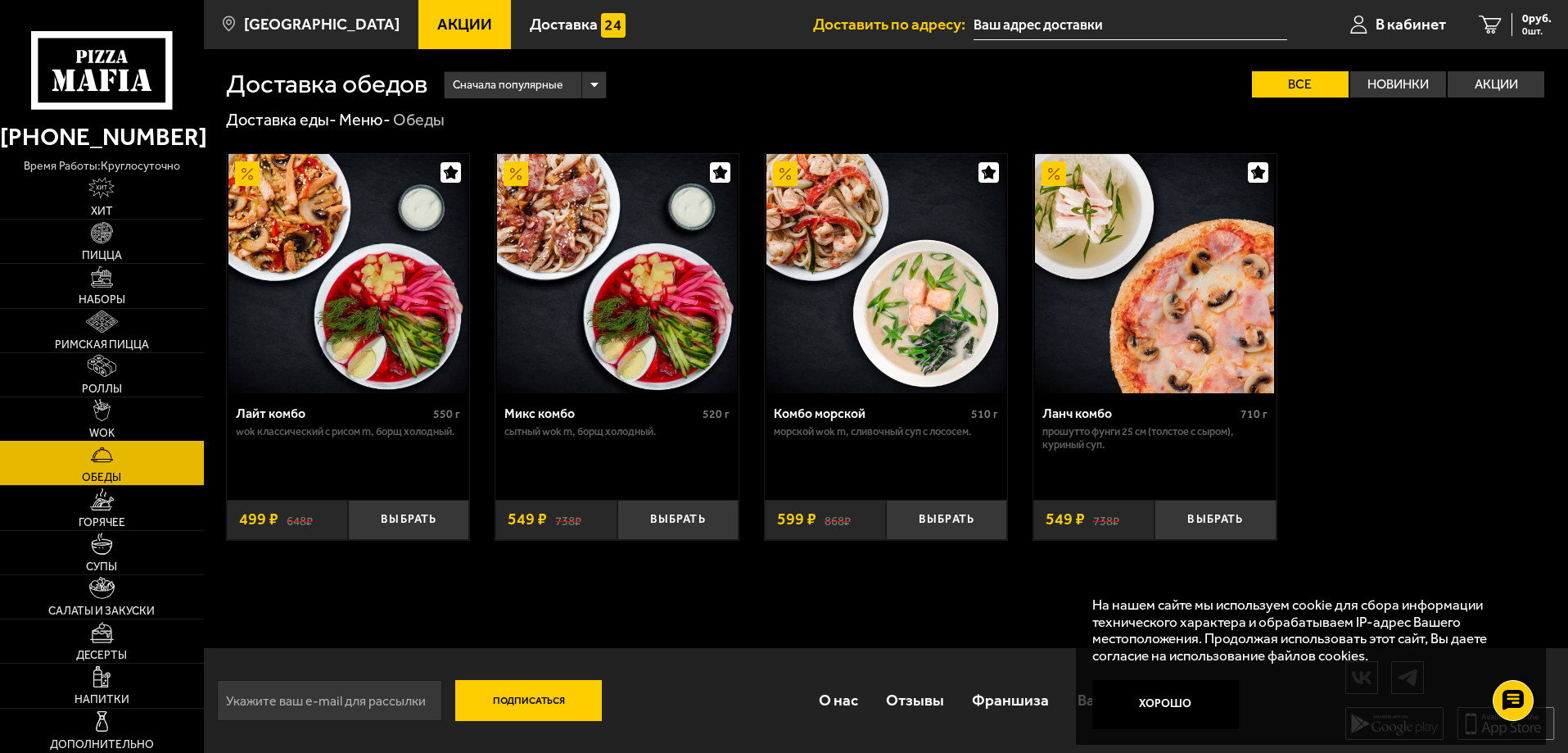
click at [101, 404] on img at bounding box center [102, 410] width 17 height 22
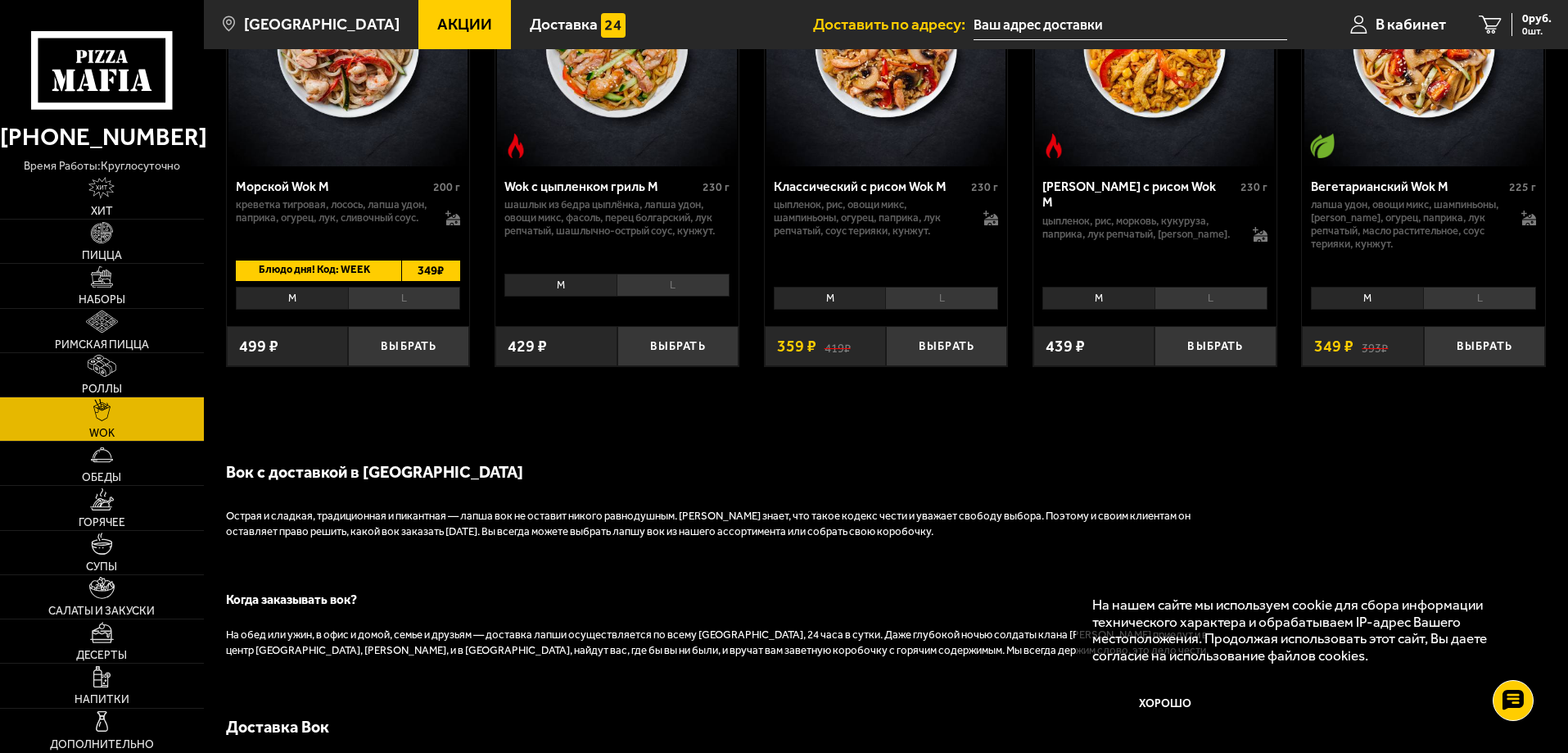
scroll to position [1126, 0]
click at [101, 386] on span "Роллы" at bounding box center [101, 389] width 40 height 11
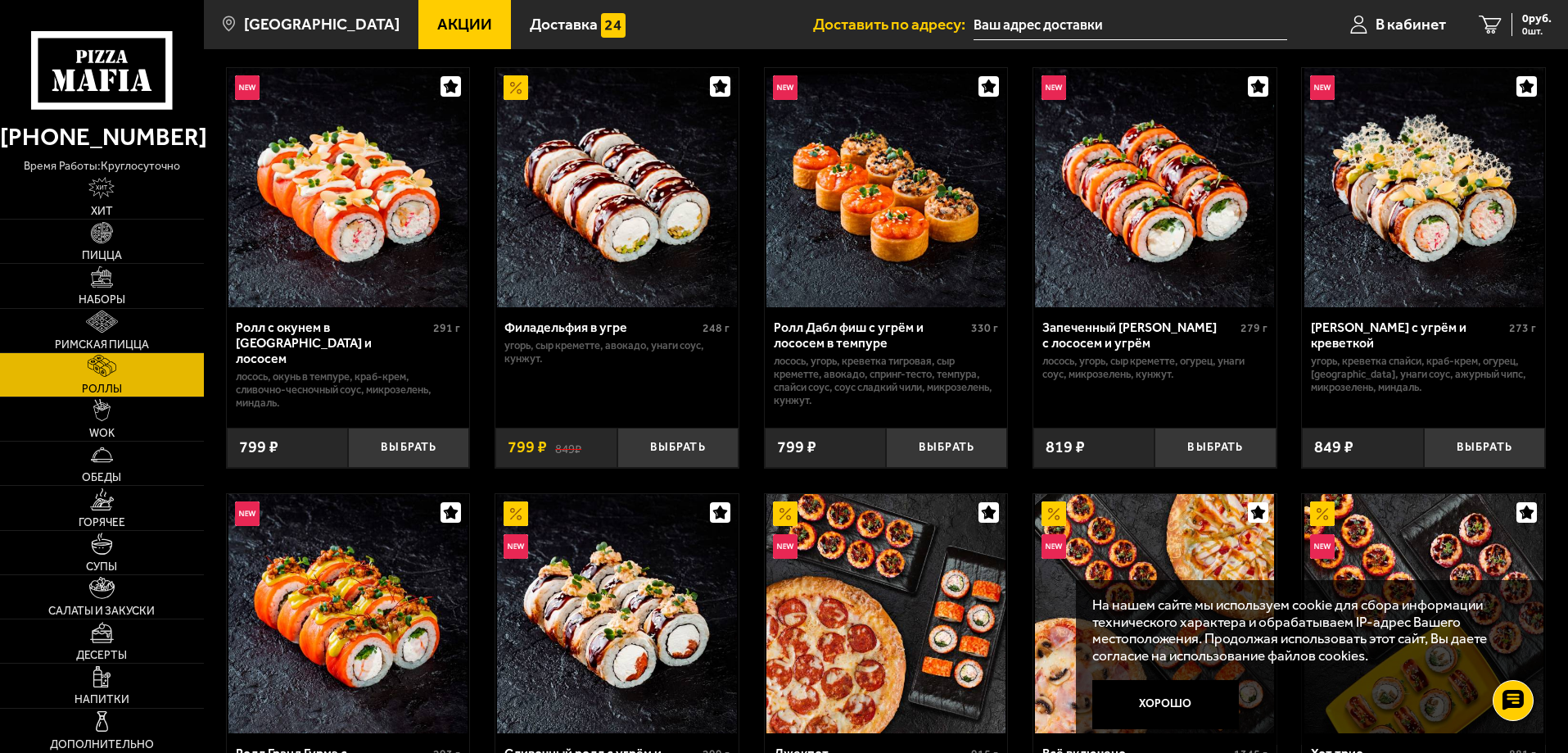
scroll to position [500, 0]
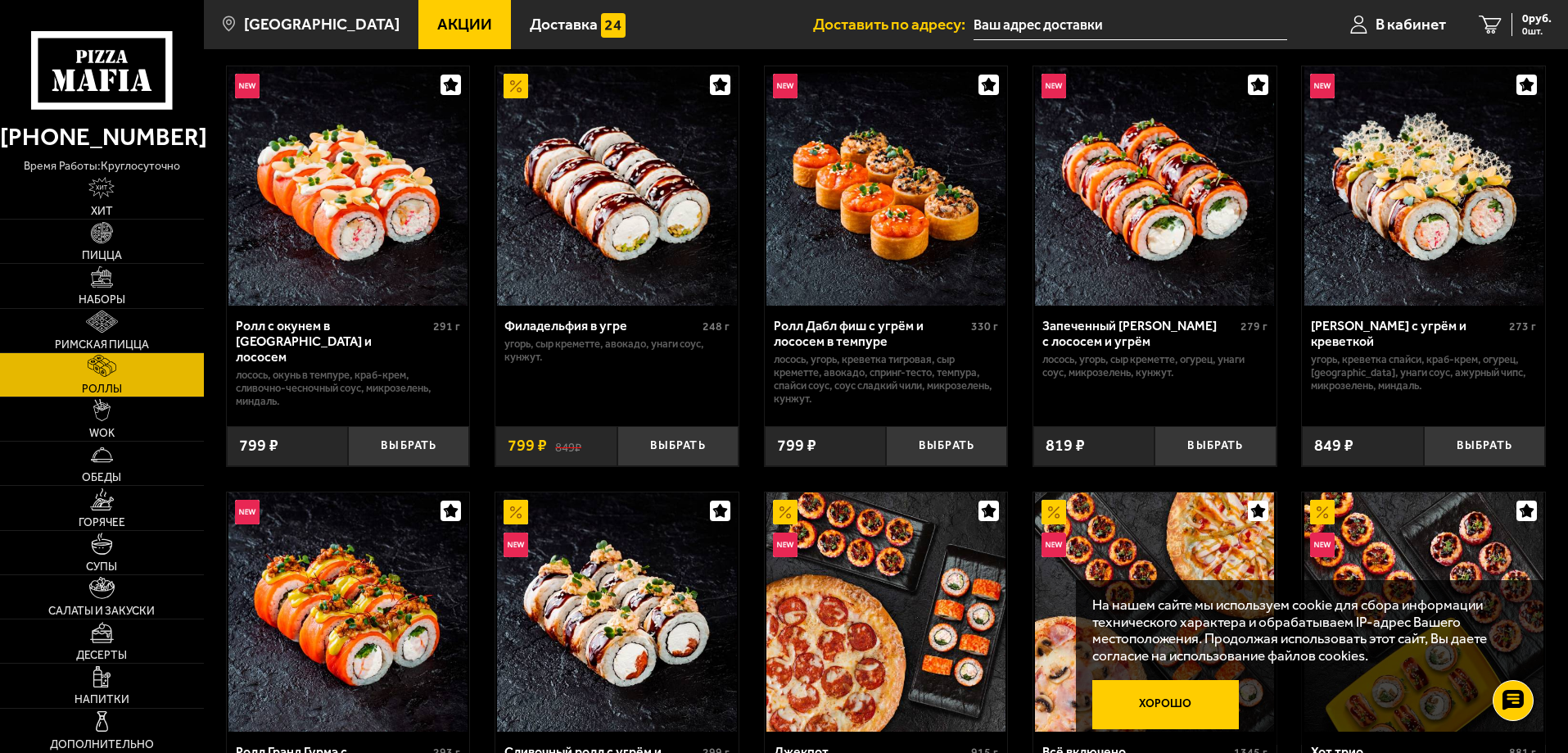
click at [1167, 706] on button "Хорошо" at bounding box center [1165, 704] width 147 height 49
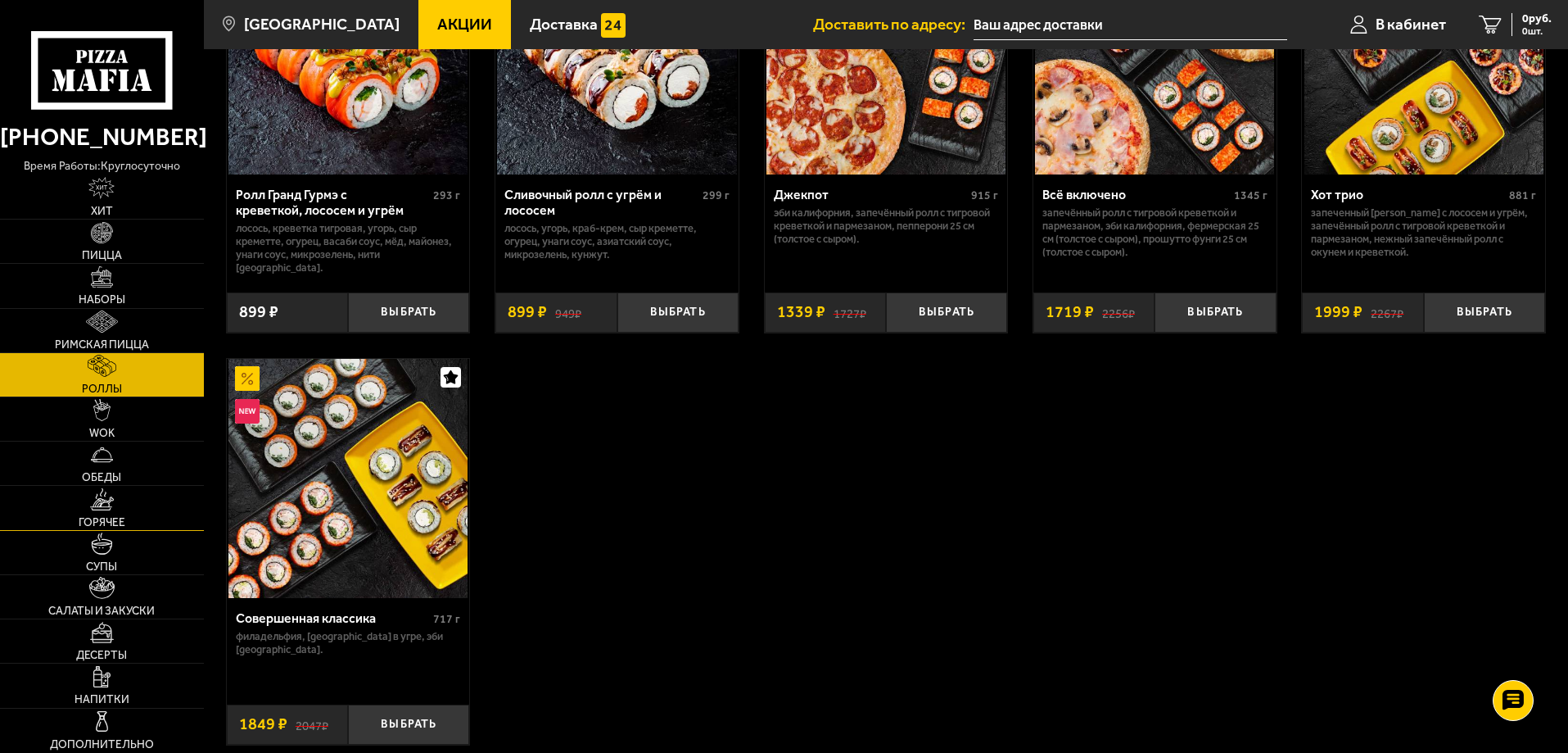
scroll to position [1071, 0]
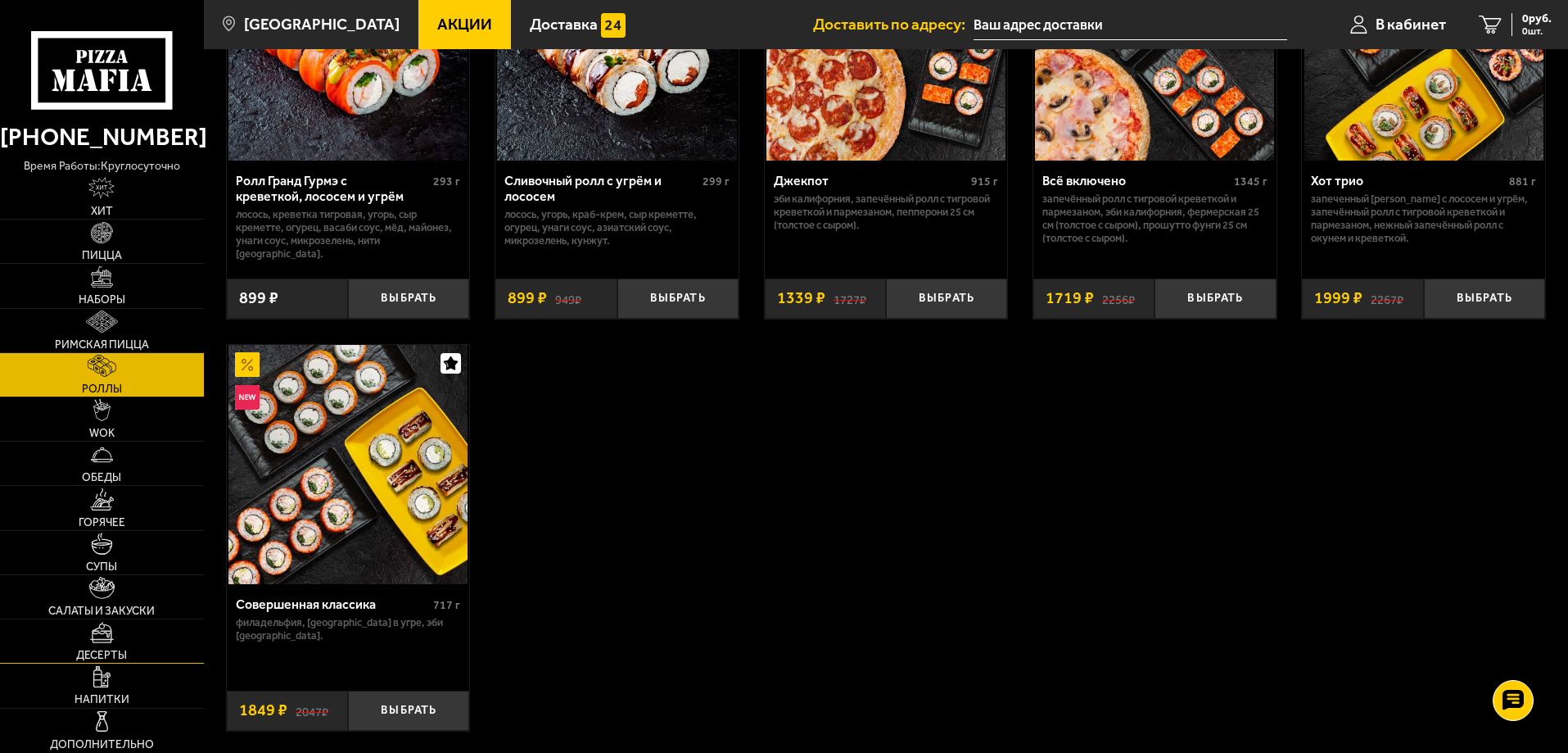
click at [104, 642] on img at bounding box center [102, 633] width 25 height 22
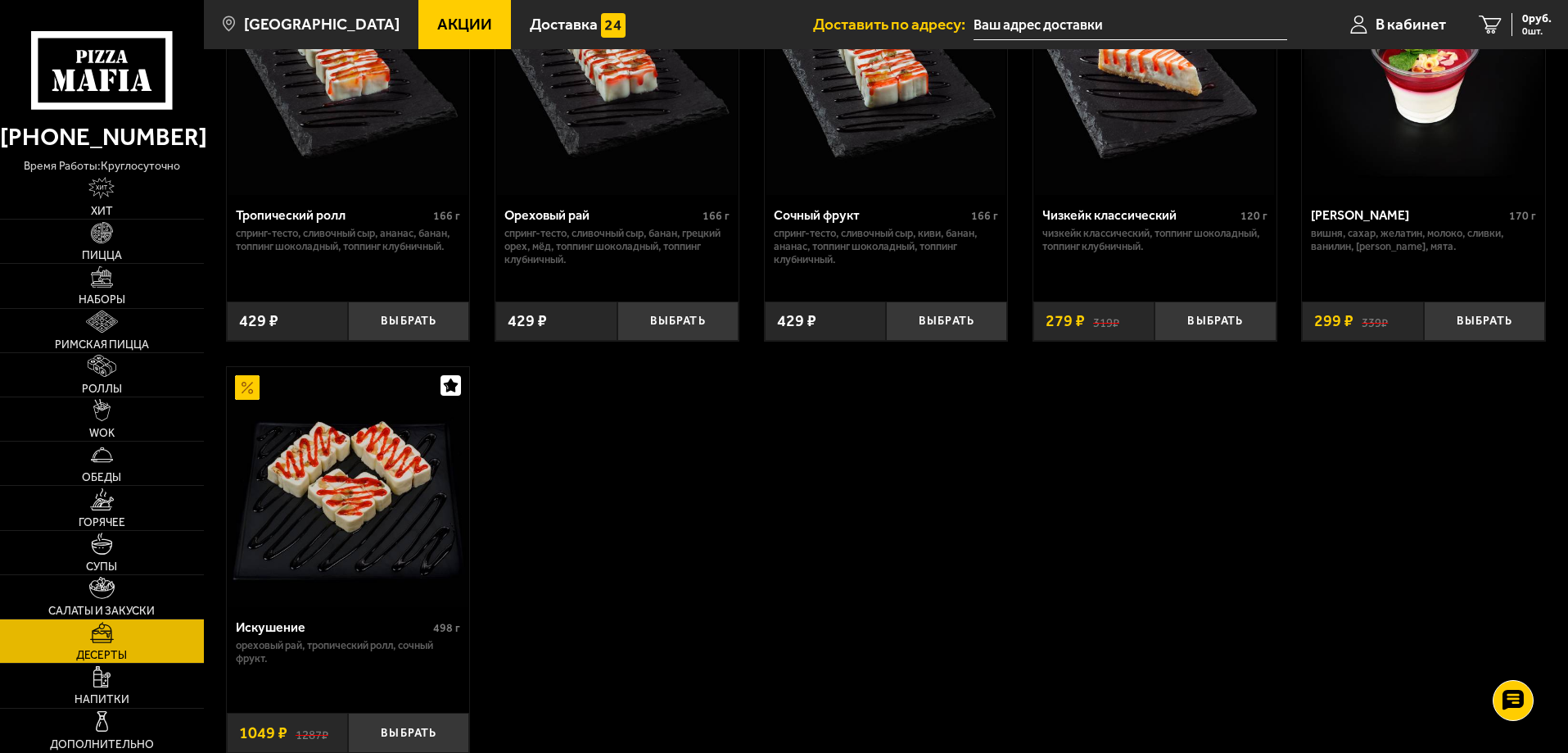
scroll to position [611, 0]
click at [98, 188] on img at bounding box center [101, 188] width 26 height 22
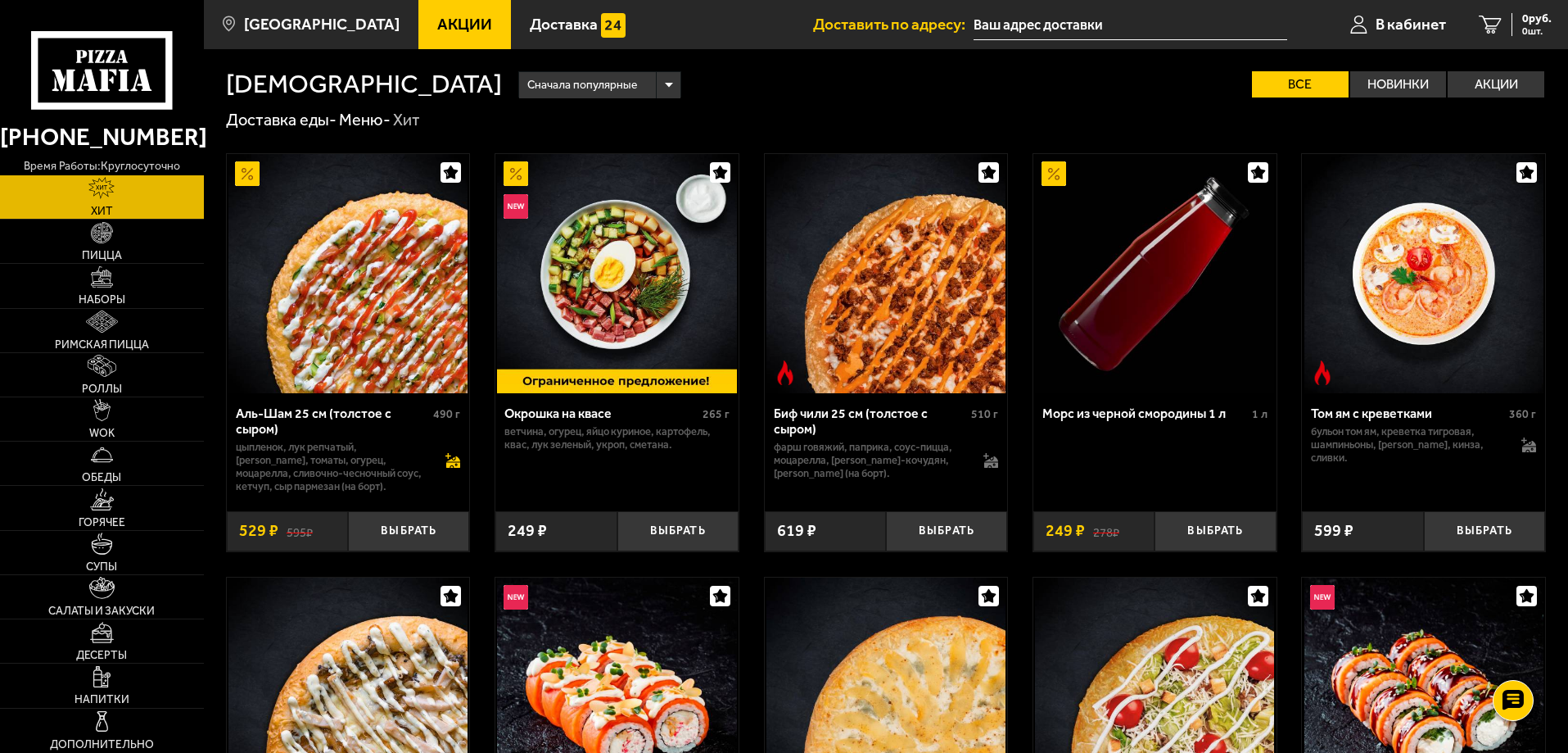
click at [450, 462] on icon at bounding box center [454, 461] width 14 height 11
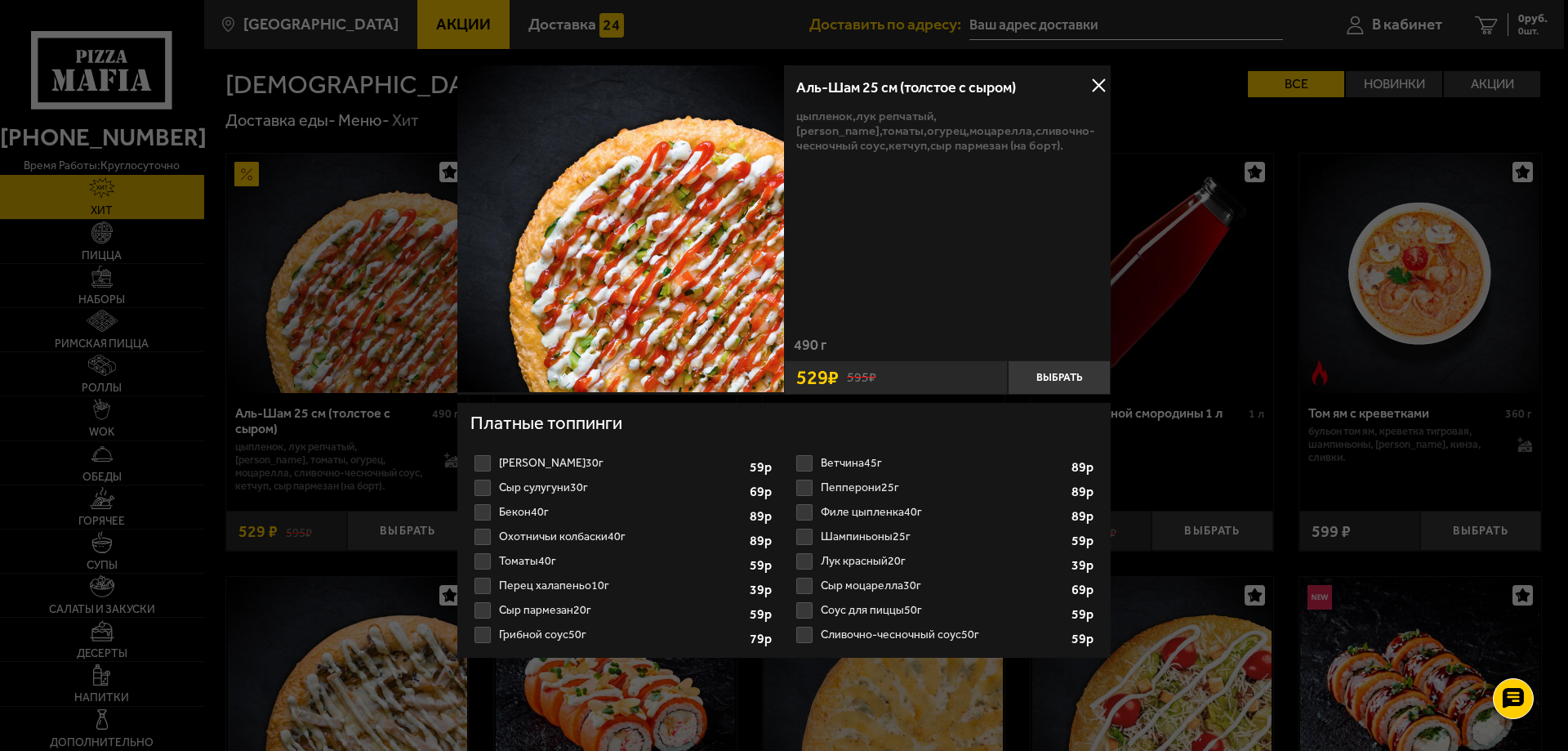
click at [1096, 83] on button at bounding box center [1098, 86] width 25 height 25
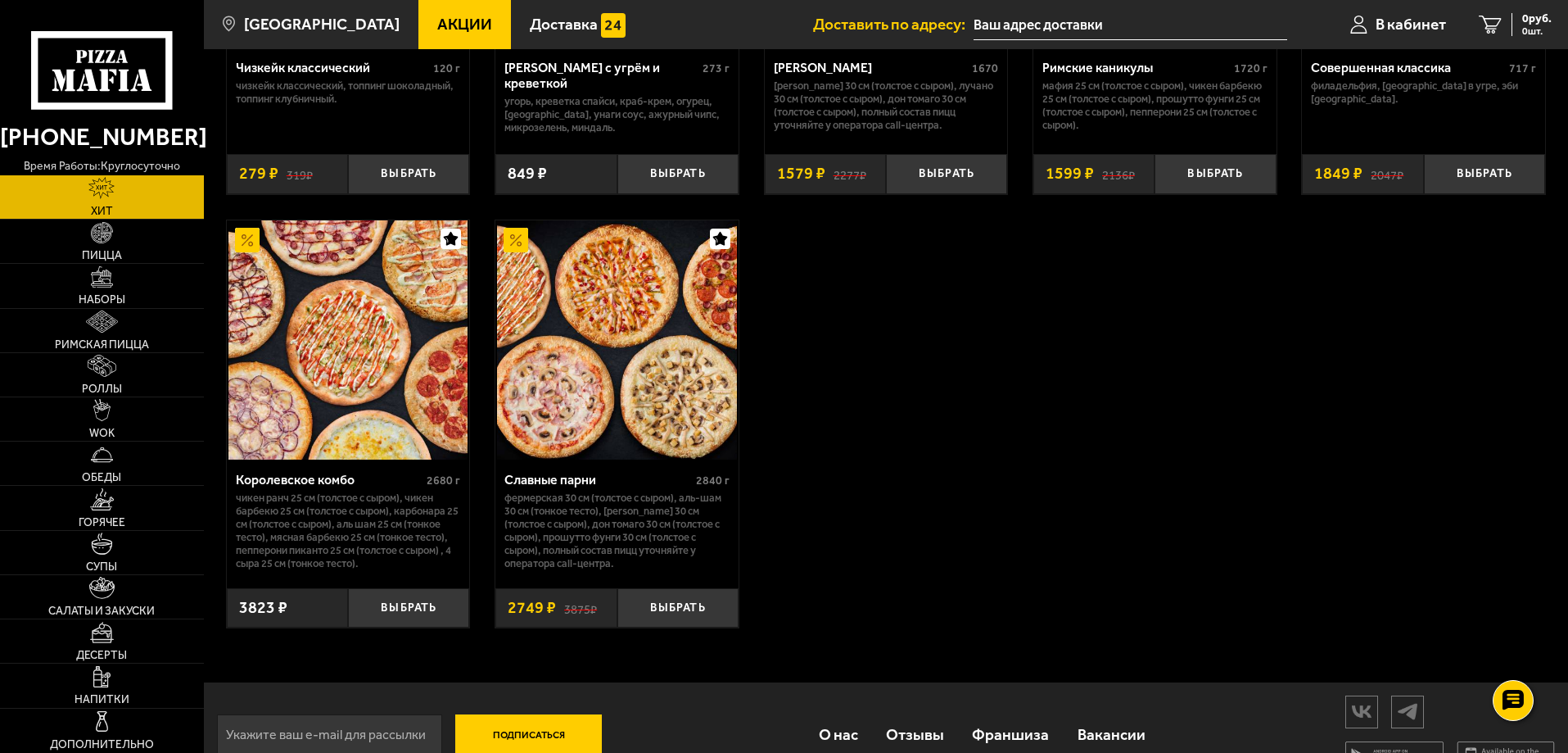
scroll to position [1262, 0]
